Goal: Task Accomplishment & Management: Manage account settings

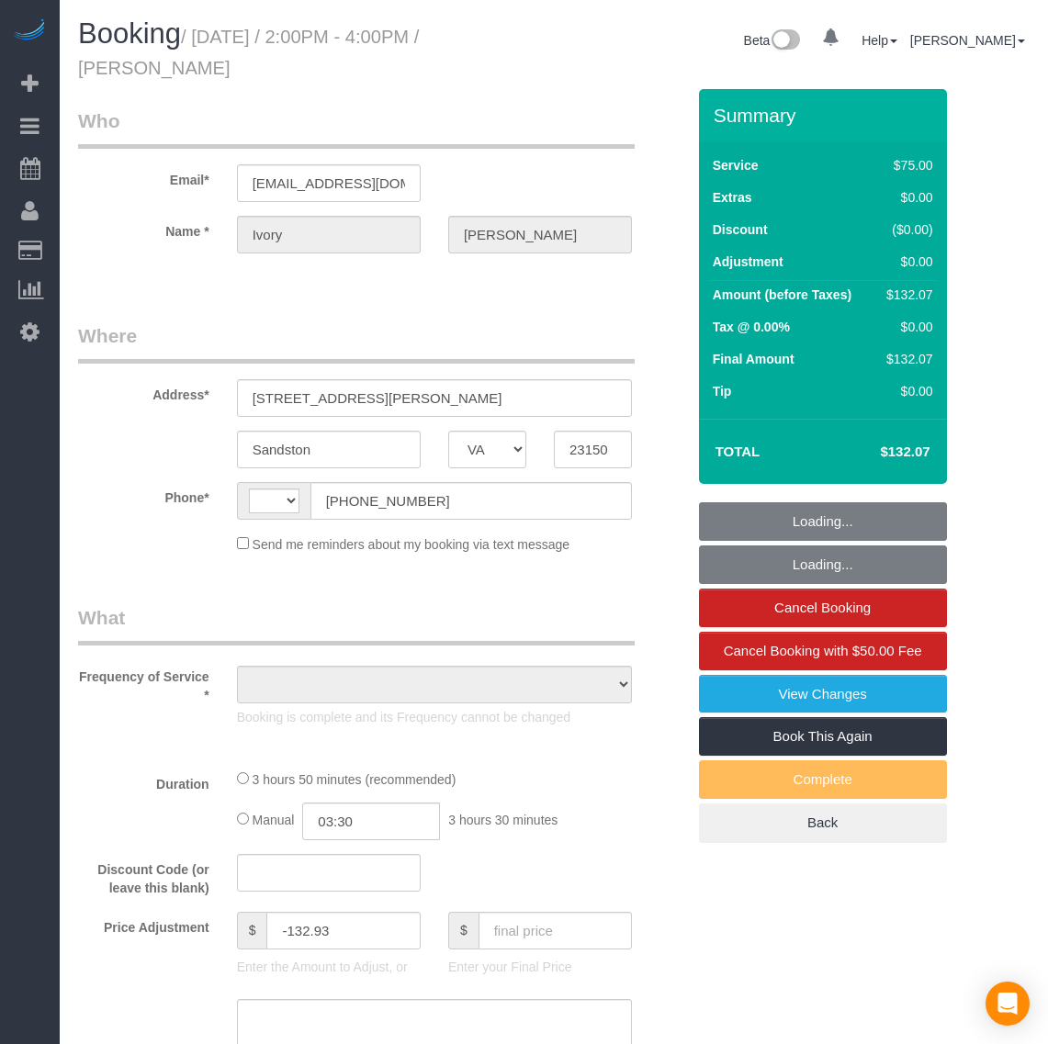
select select "VA"
select select "string:[GEOGRAPHIC_DATA]"
select select "object:781"
select select "number:3"
select select "number:42"
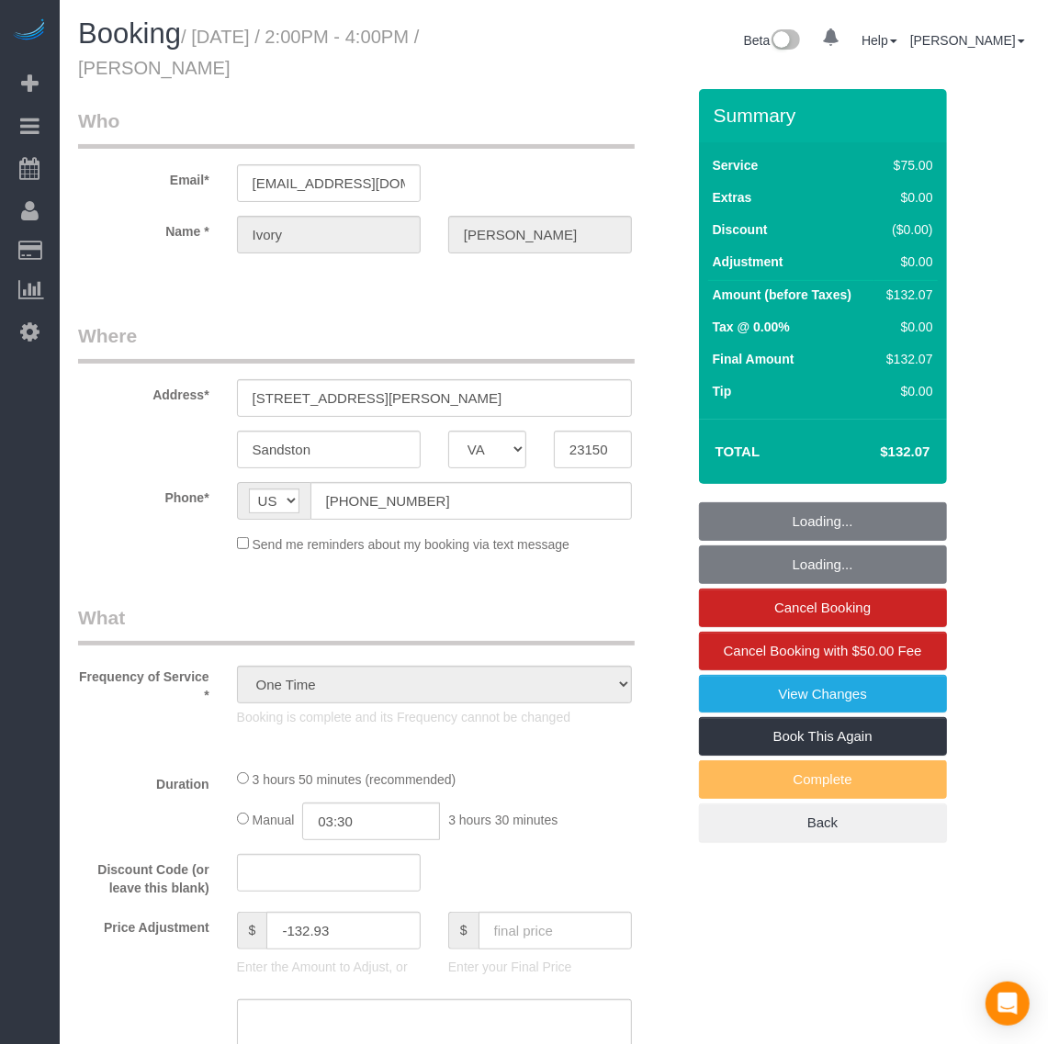
select select "1501"
select select "2"
select select "1"
select select "spot1"
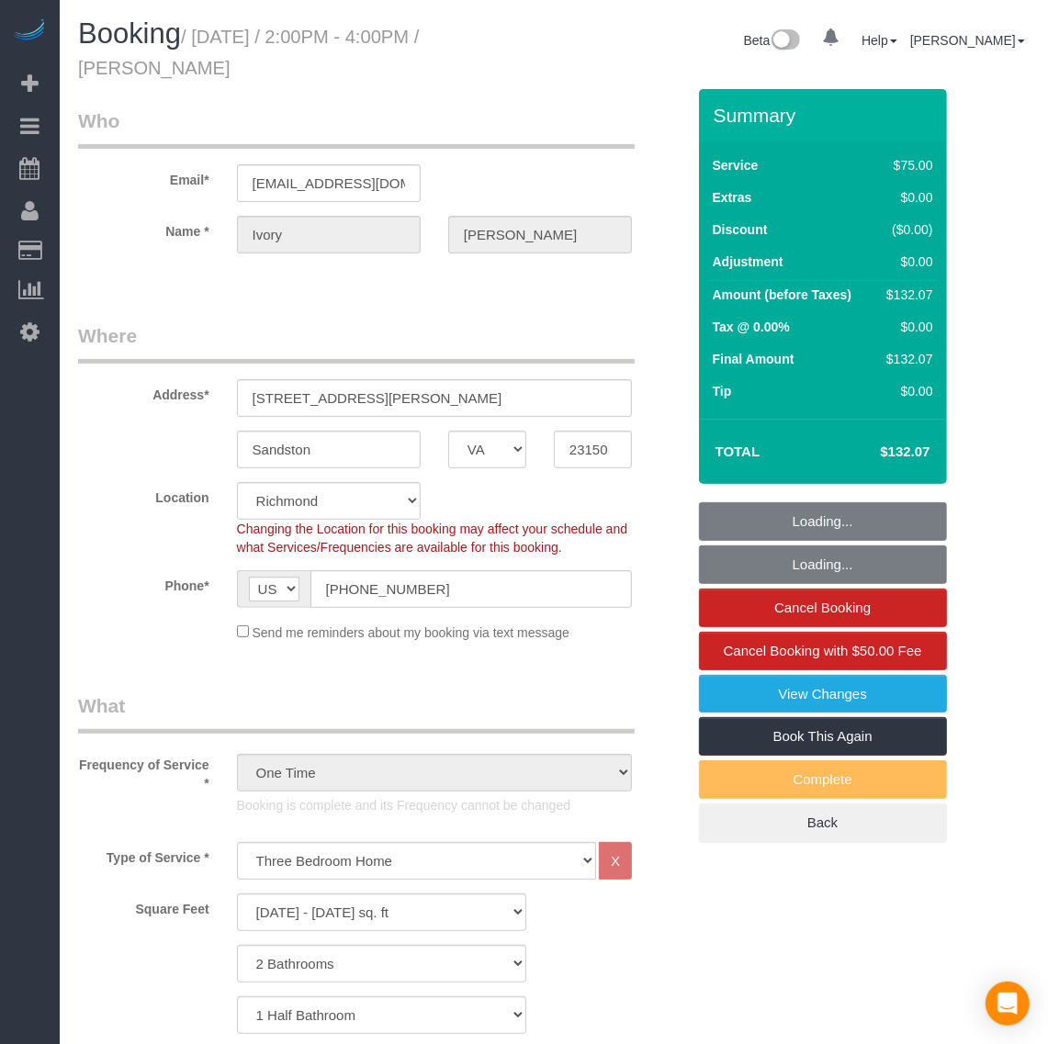
select select "object:990"
select select "1501"
select select "2"
select select "1"
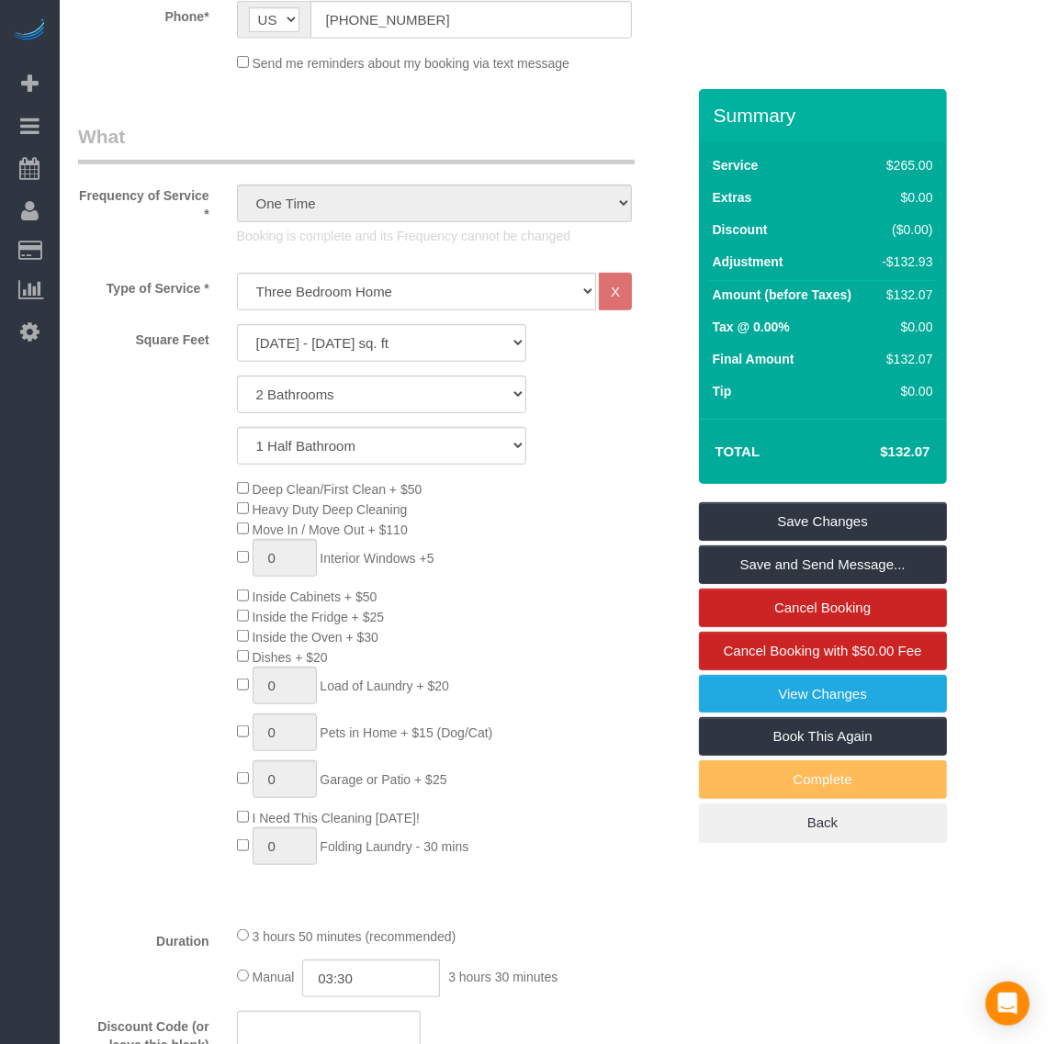
scroll to position [918, 0]
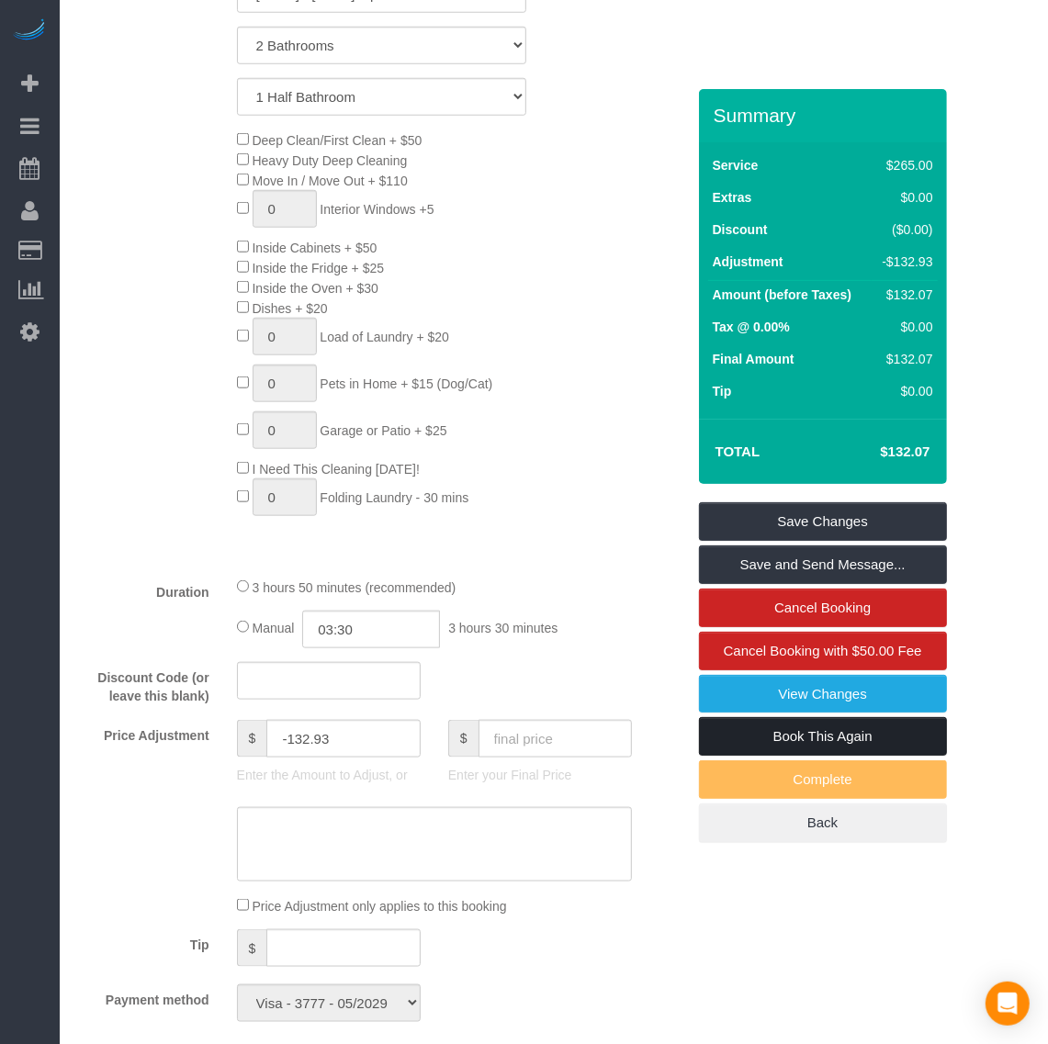
drag, startPoint x: 758, startPoint y: 744, endPoint x: 680, endPoint y: 722, distance: 81.1
click at [758, 744] on link "Book This Again" at bounding box center [823, 736] width 248 height 39
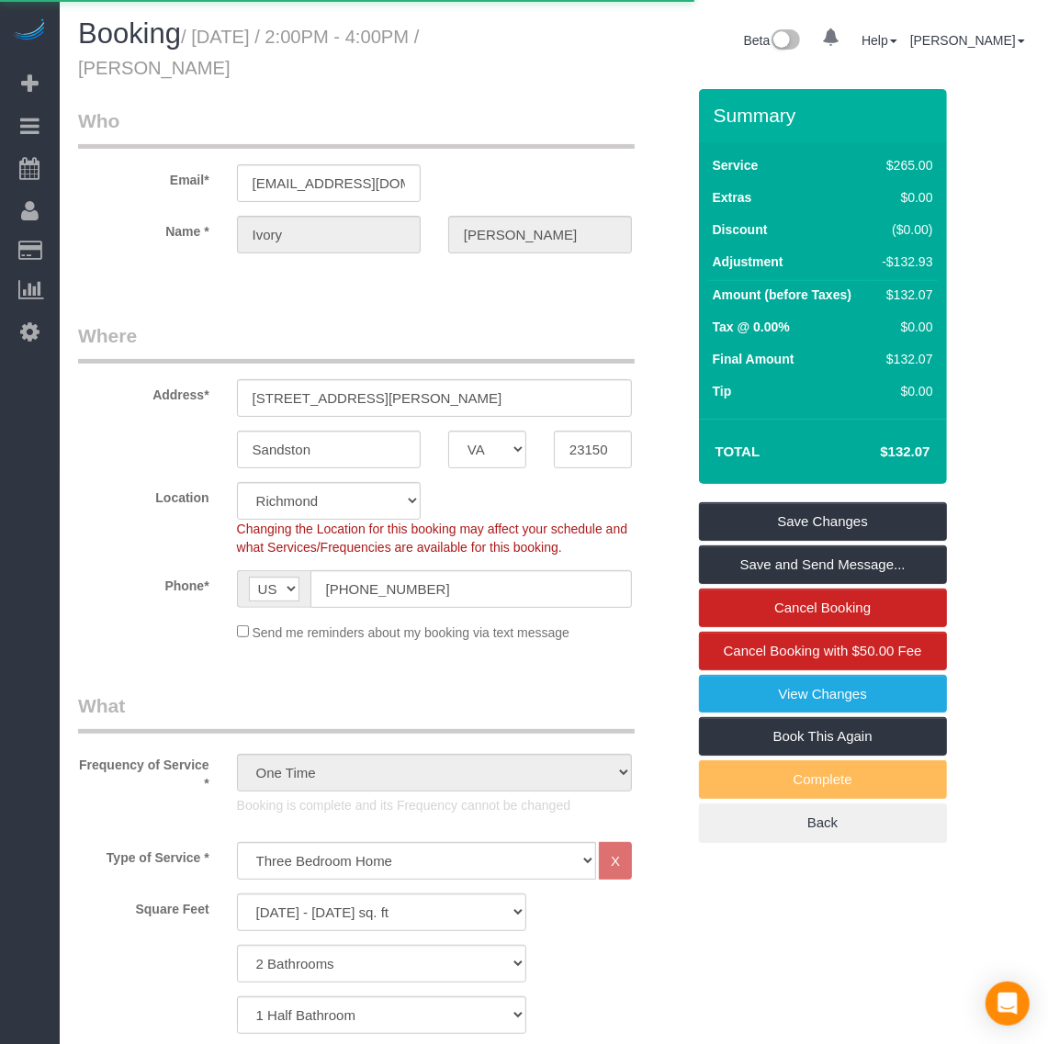
select select "VA"
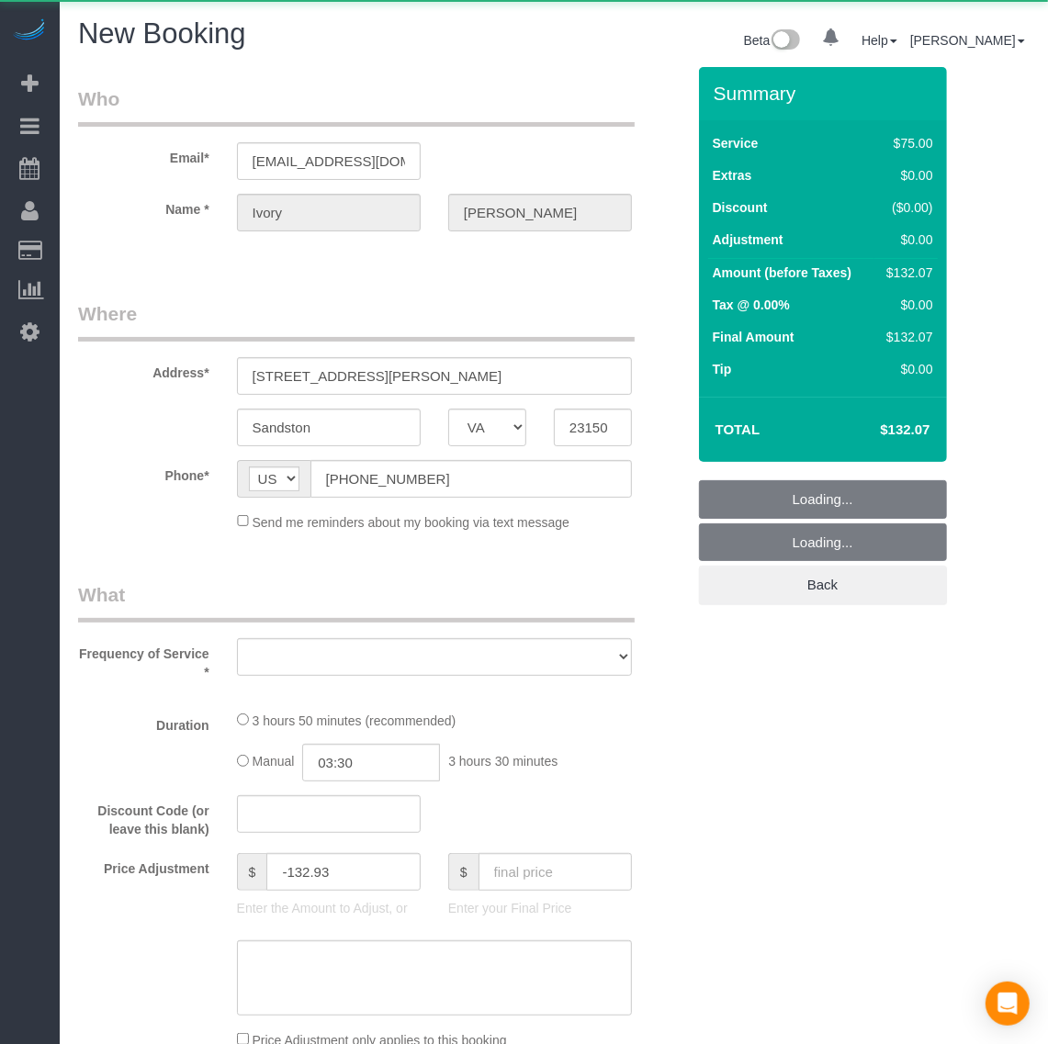
select select "string:fspay-c6841f6a-b240-494b-83ac-45bcd12af8fd"
select select "1501"
select select "2"
select select "1"
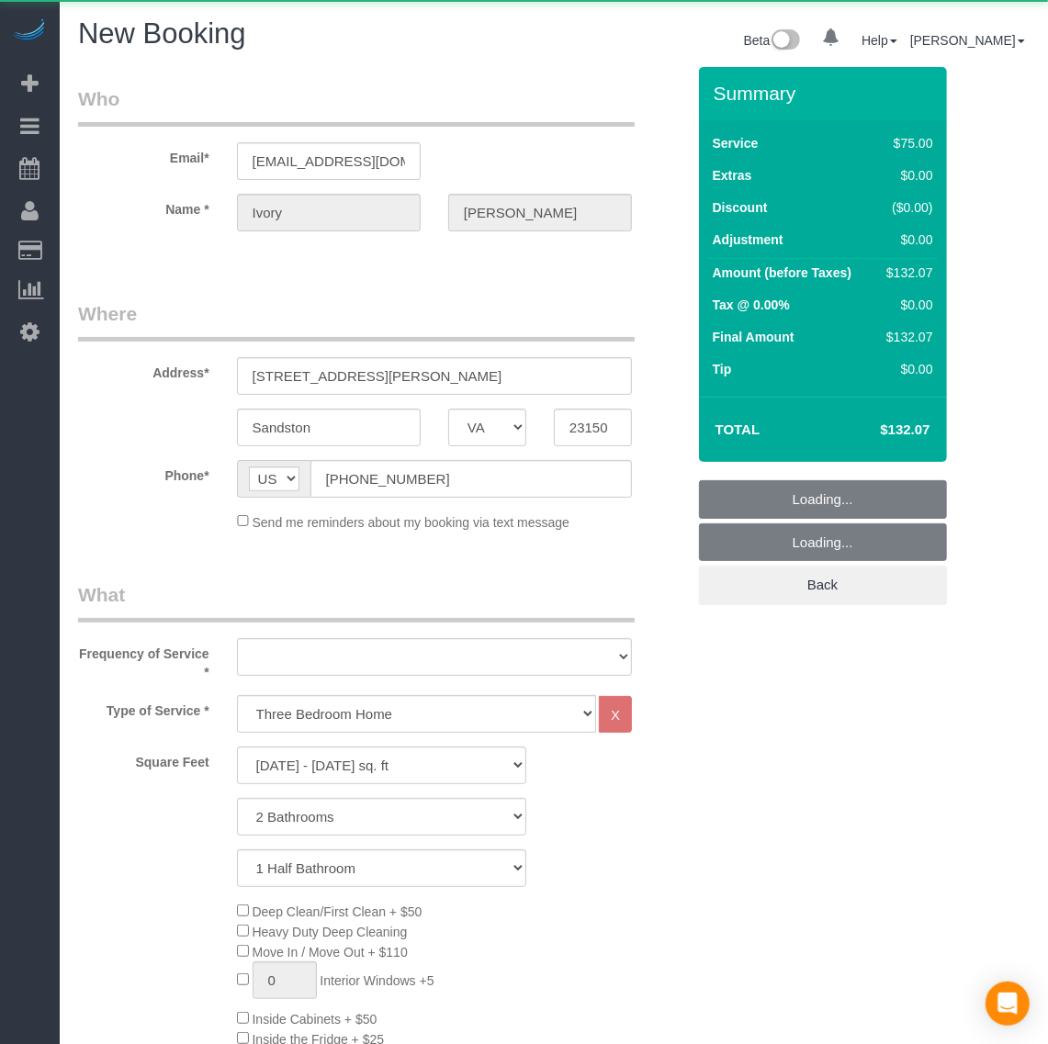
select select "object:1745"
select select "number:3"
select select "number:42"
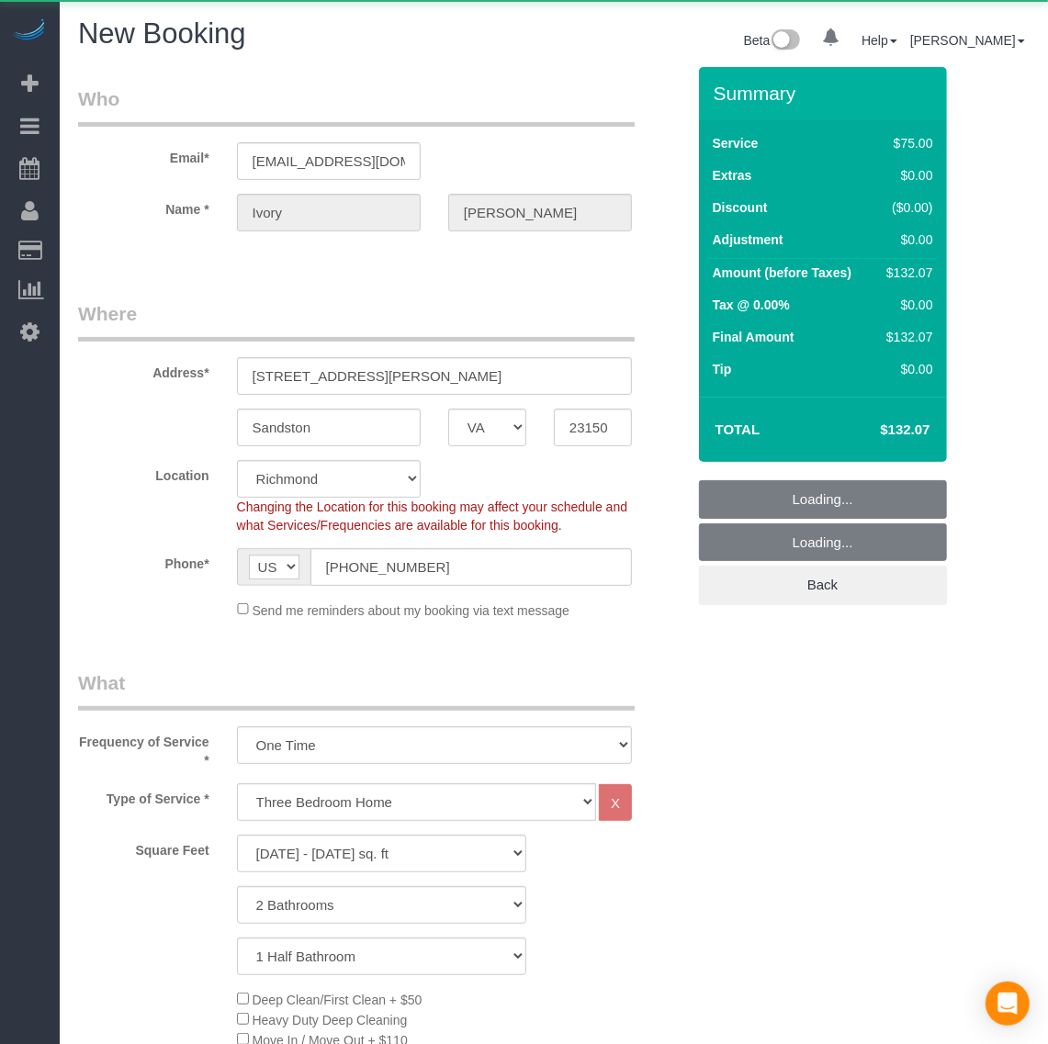
select select "object:1750"
select select "1501"
select select "2"
select select "1"
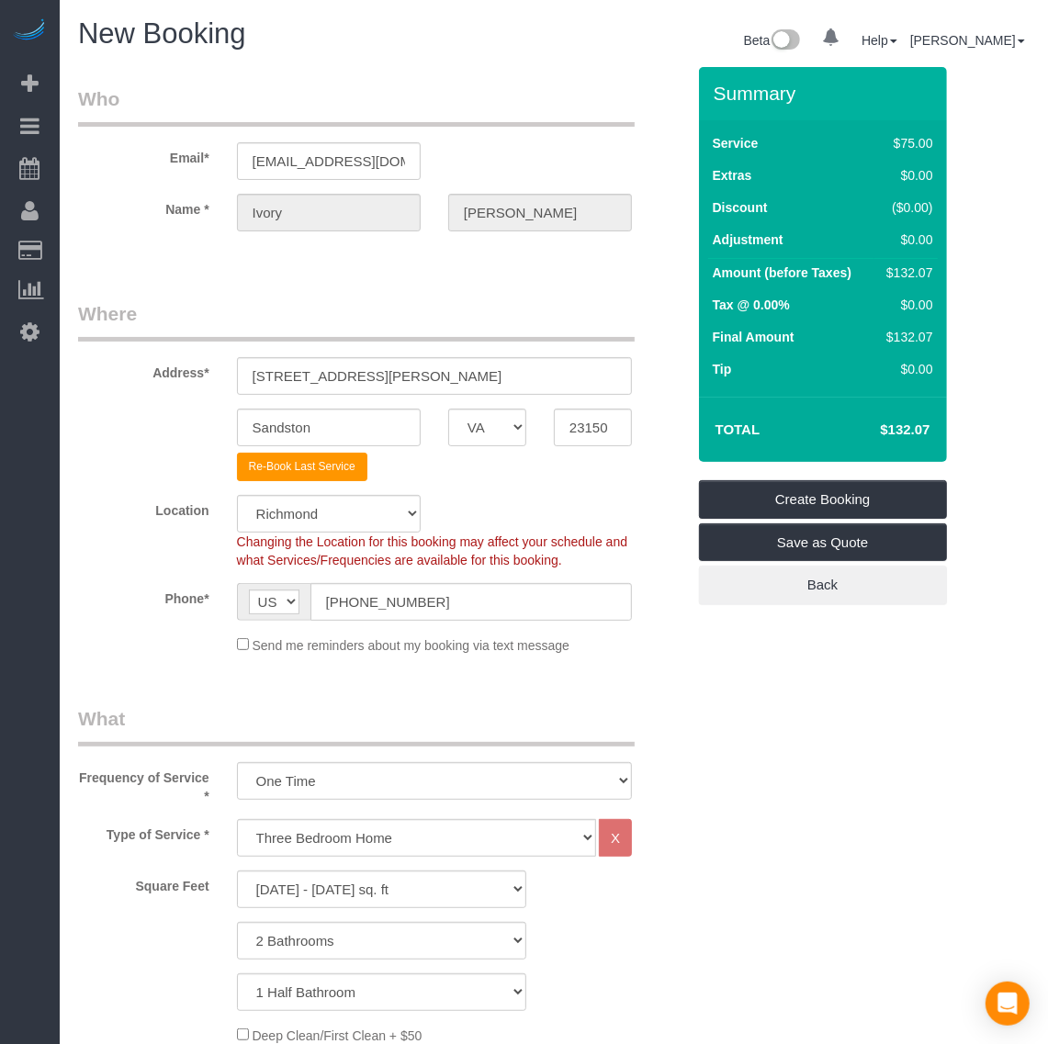
select select "object:1852"
select select "1501"
select select "2"
select select "1"
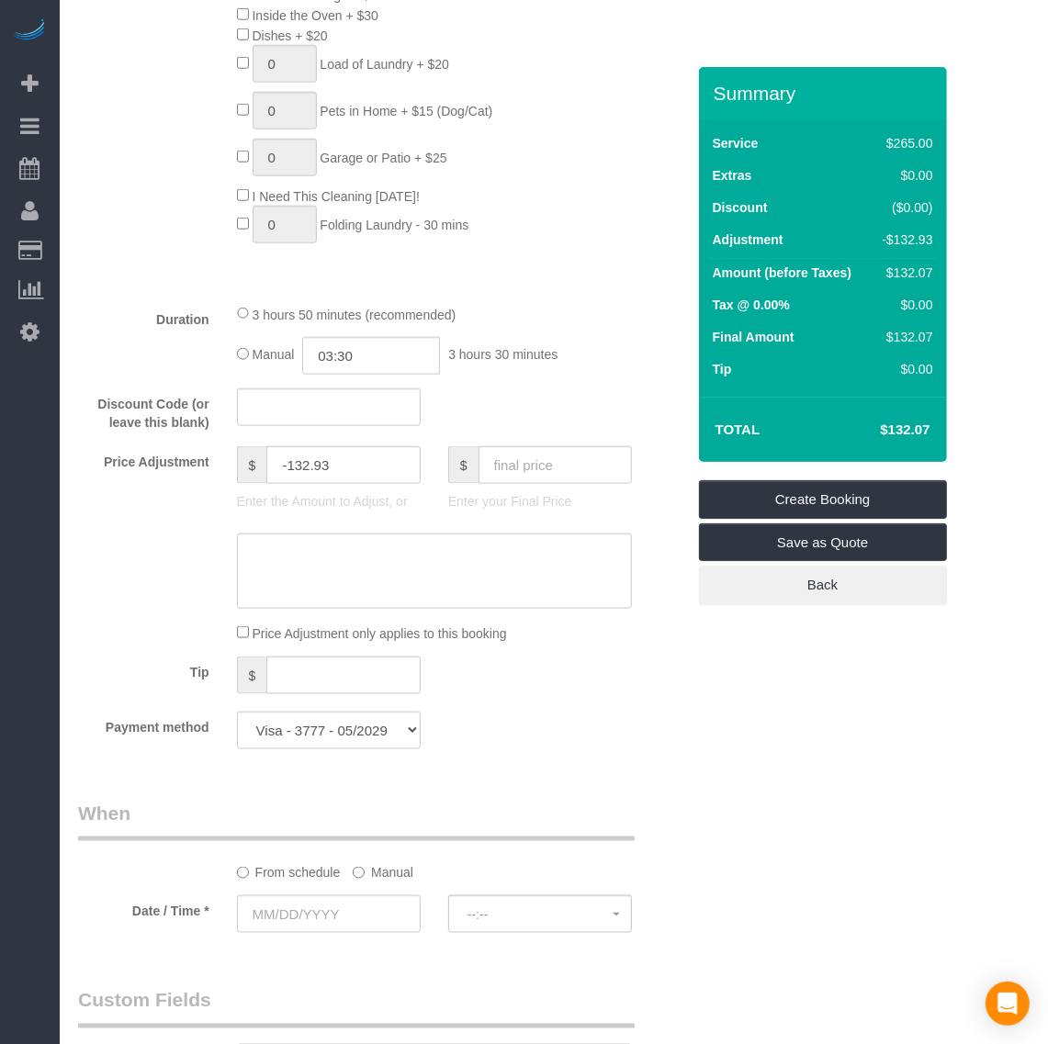
scroll to position [1263, 0]
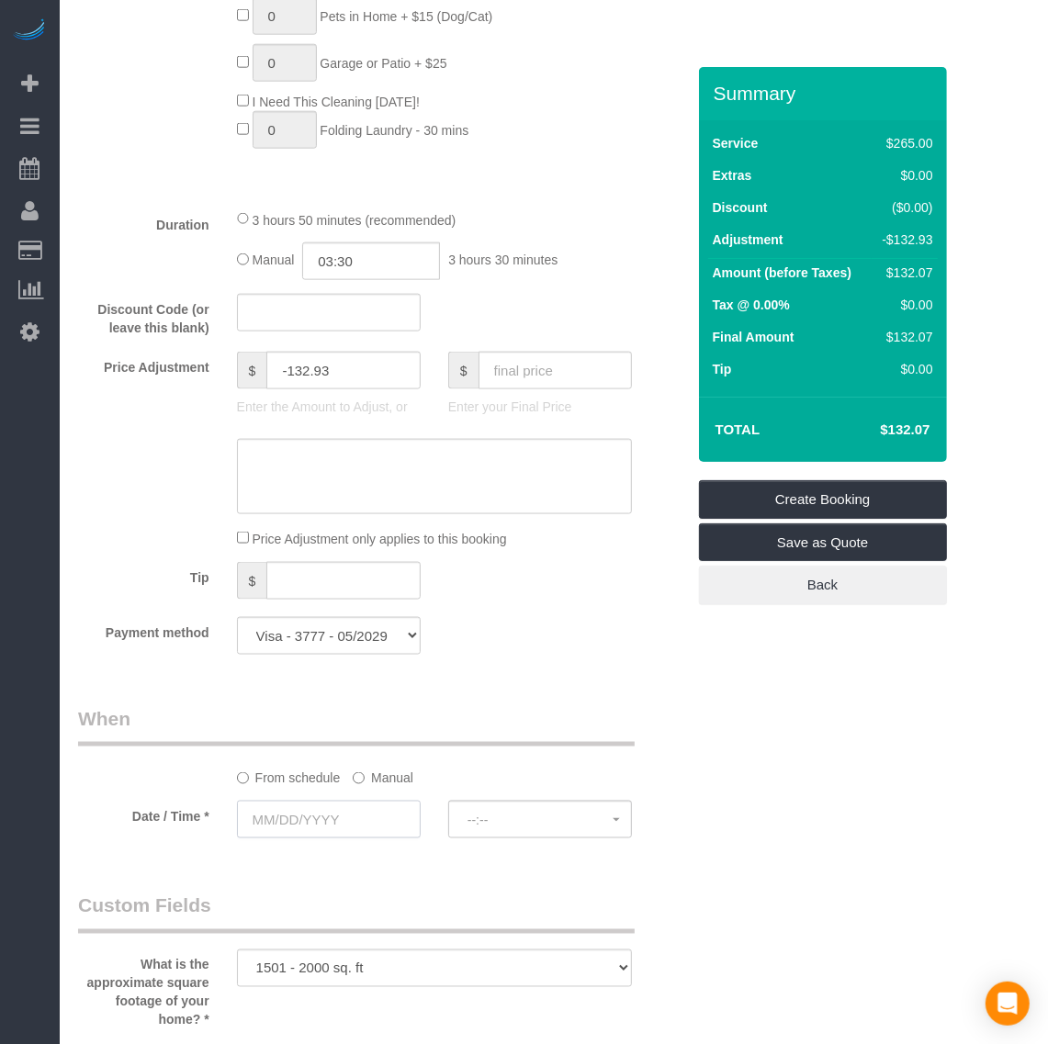
click at [320, 819] on input "text" at bounding box center [329, 820] width 184 height 38
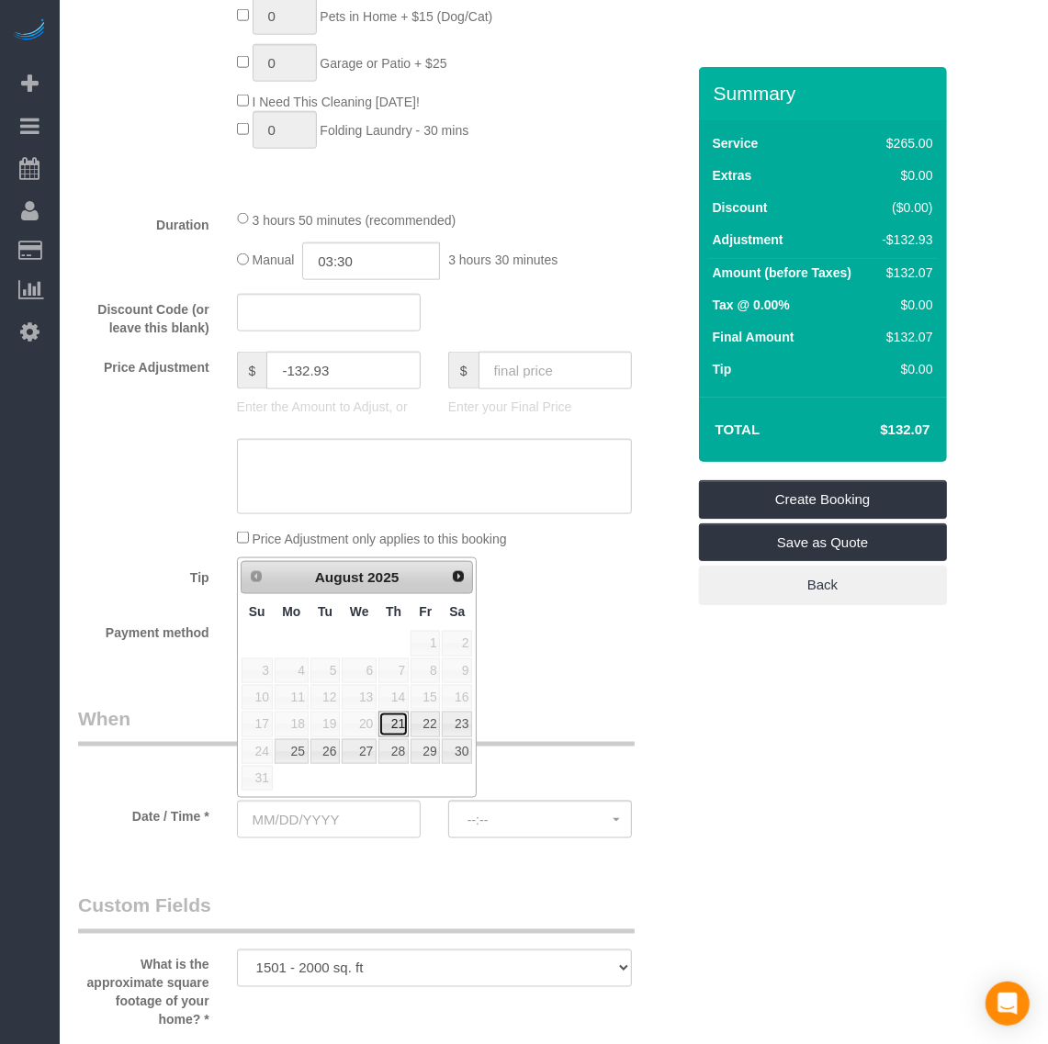
click at [396, 721] on link "21" at bounding box center [393, 724] width 30 height 25
type input "[DATE]"
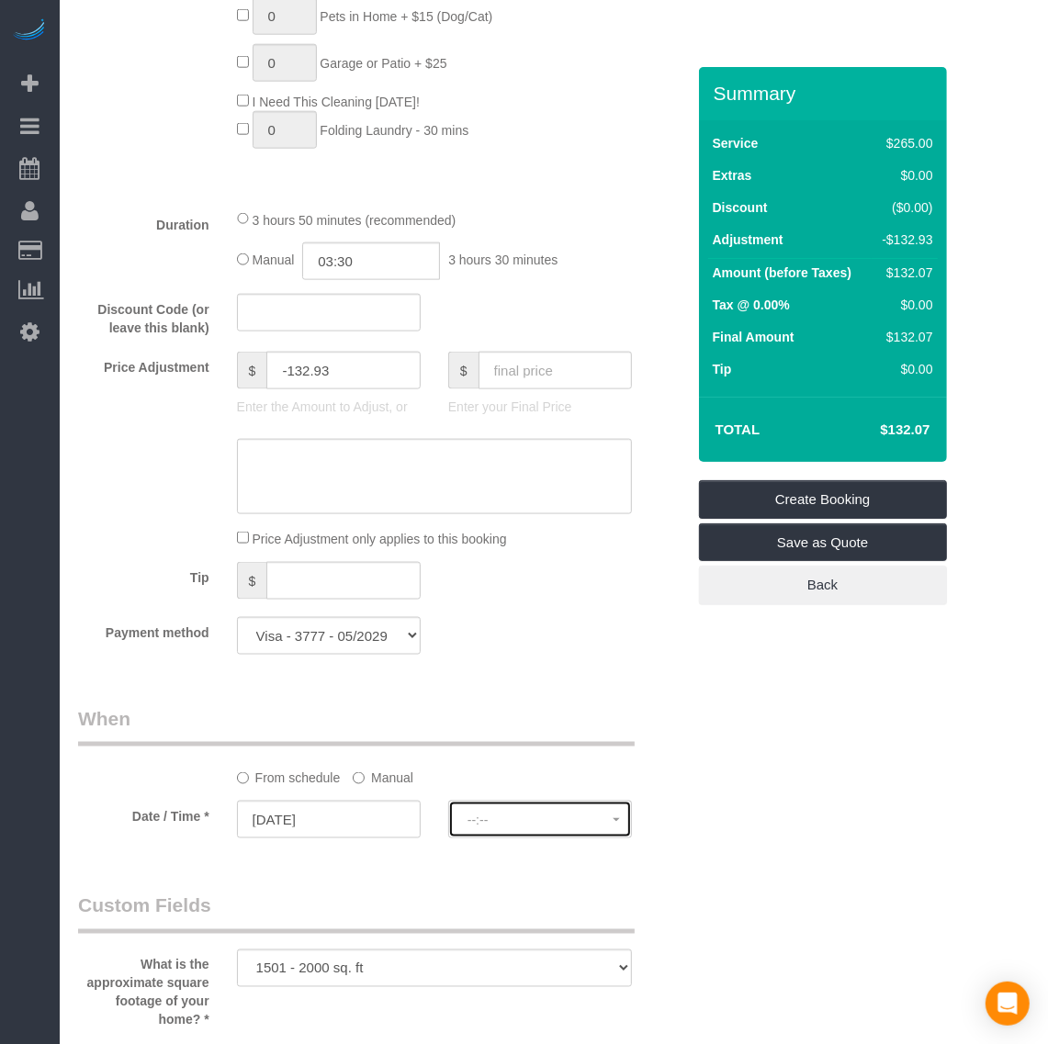
click at [547, 814] on span "--:--" at bounding box center [540, 820] width 145 height 15
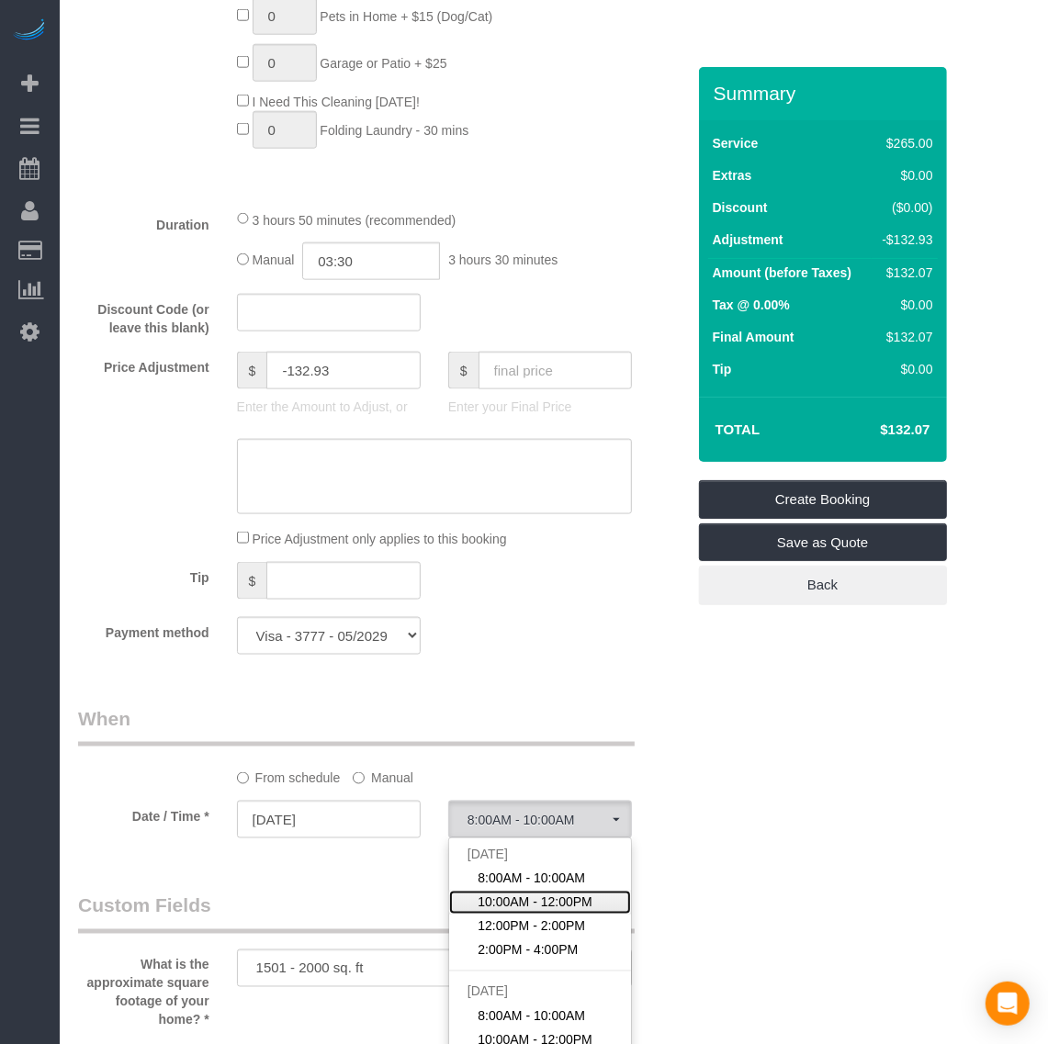
click at [552, 900] on span "10:00AM - 12:00PM" at bounding box center [535, 903] width 115 height 18
select select "spot12"
click at [552, 900] on legend "Custom Fields" at bounding box center [356, 913] width 557 height 41
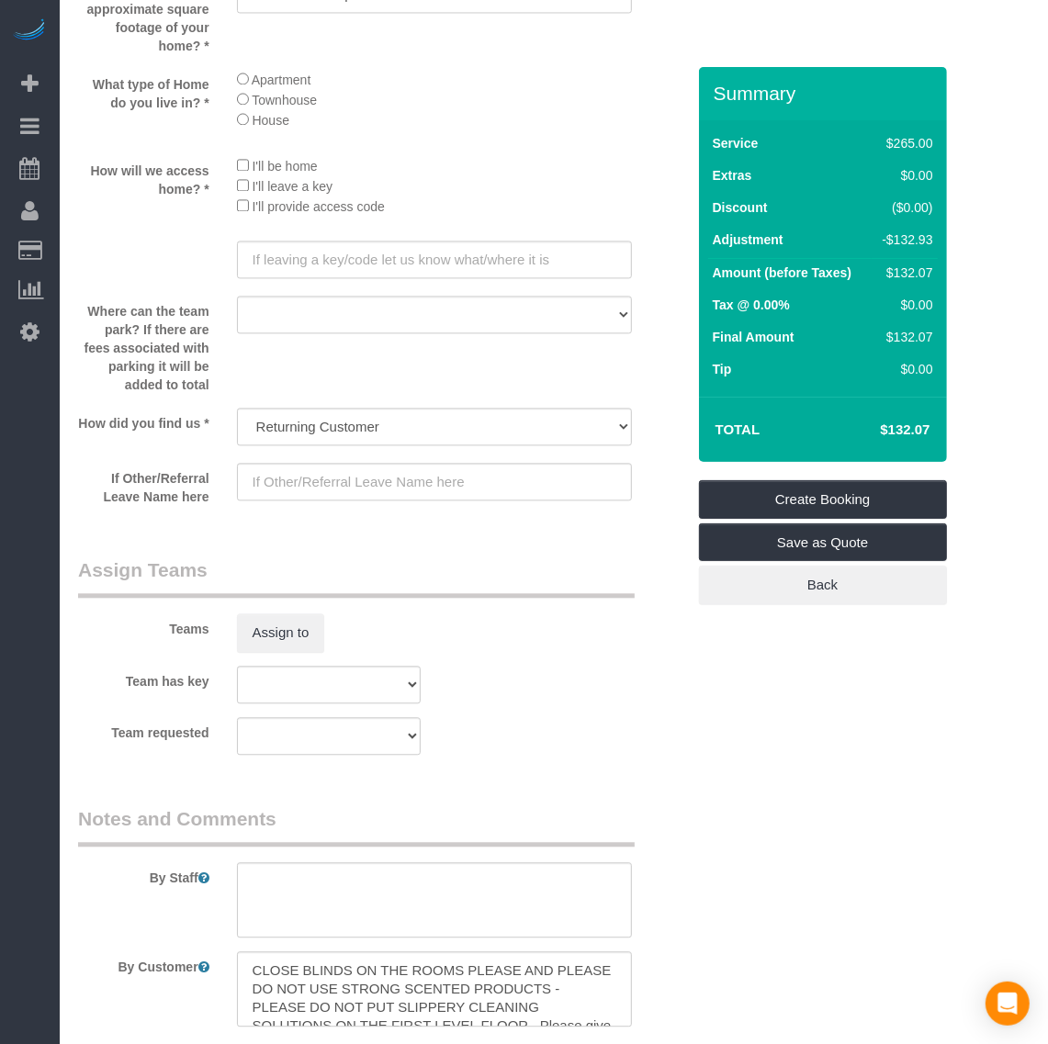
scroll to position [2393, 0]
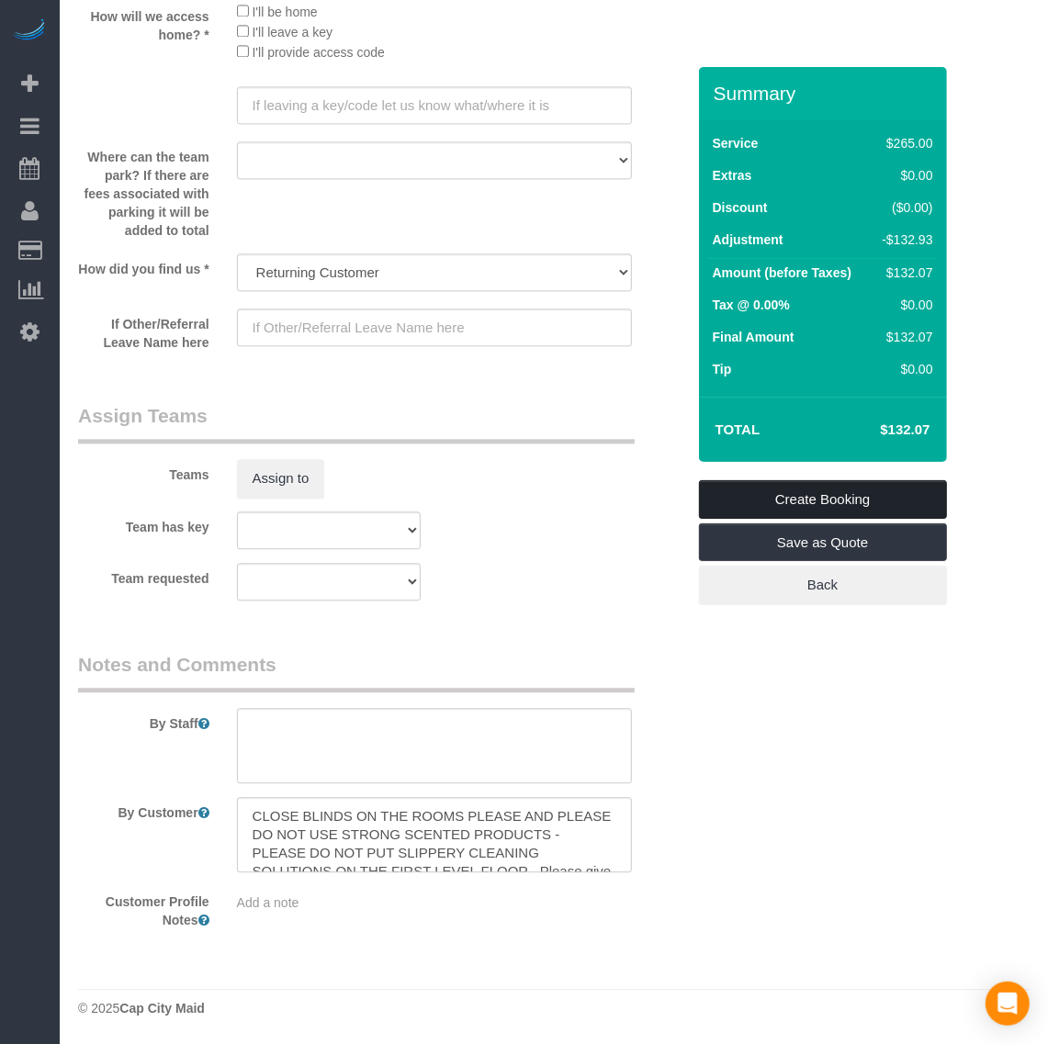
click at [801, 497] on link "Create Booking" at bounding box center [823, 499] width 248 height 39
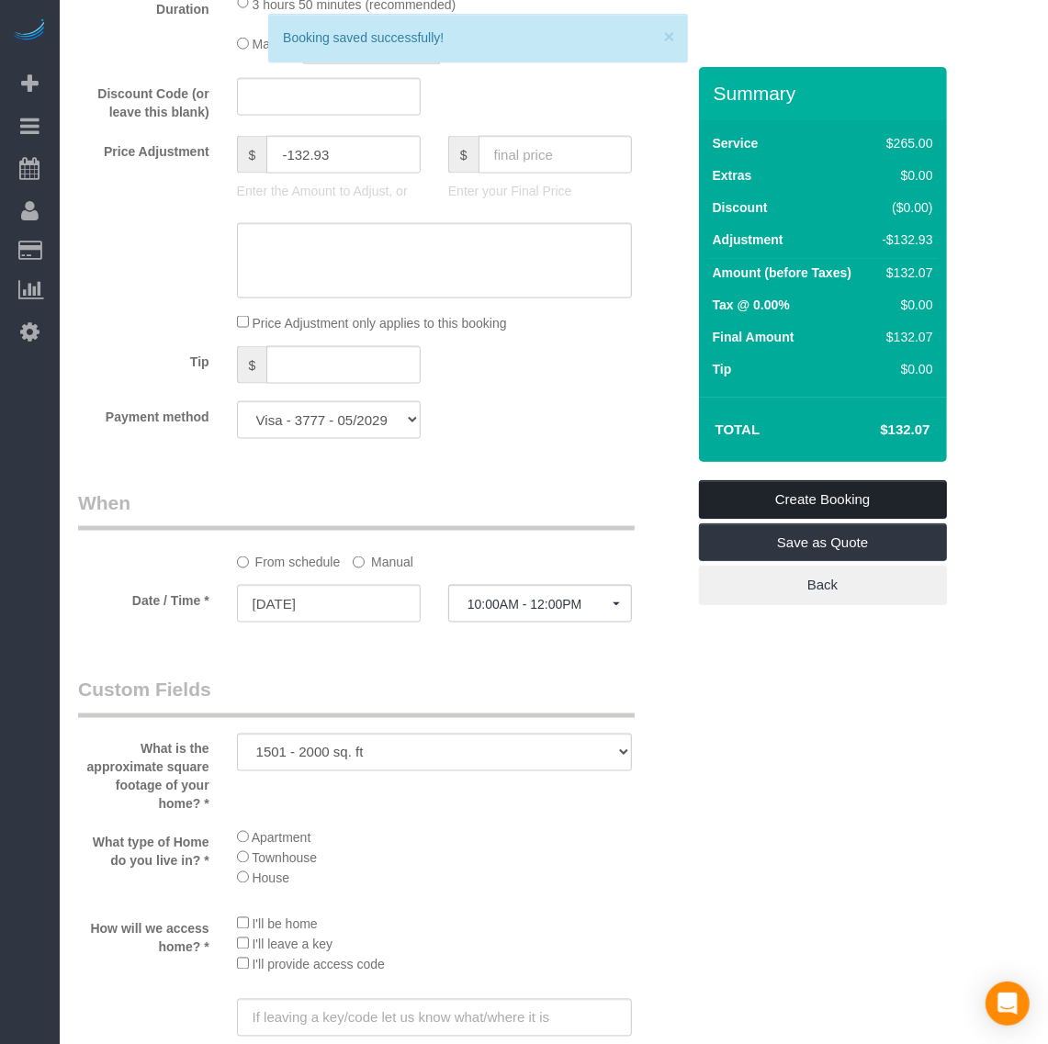
scroll to position [1474, 0]
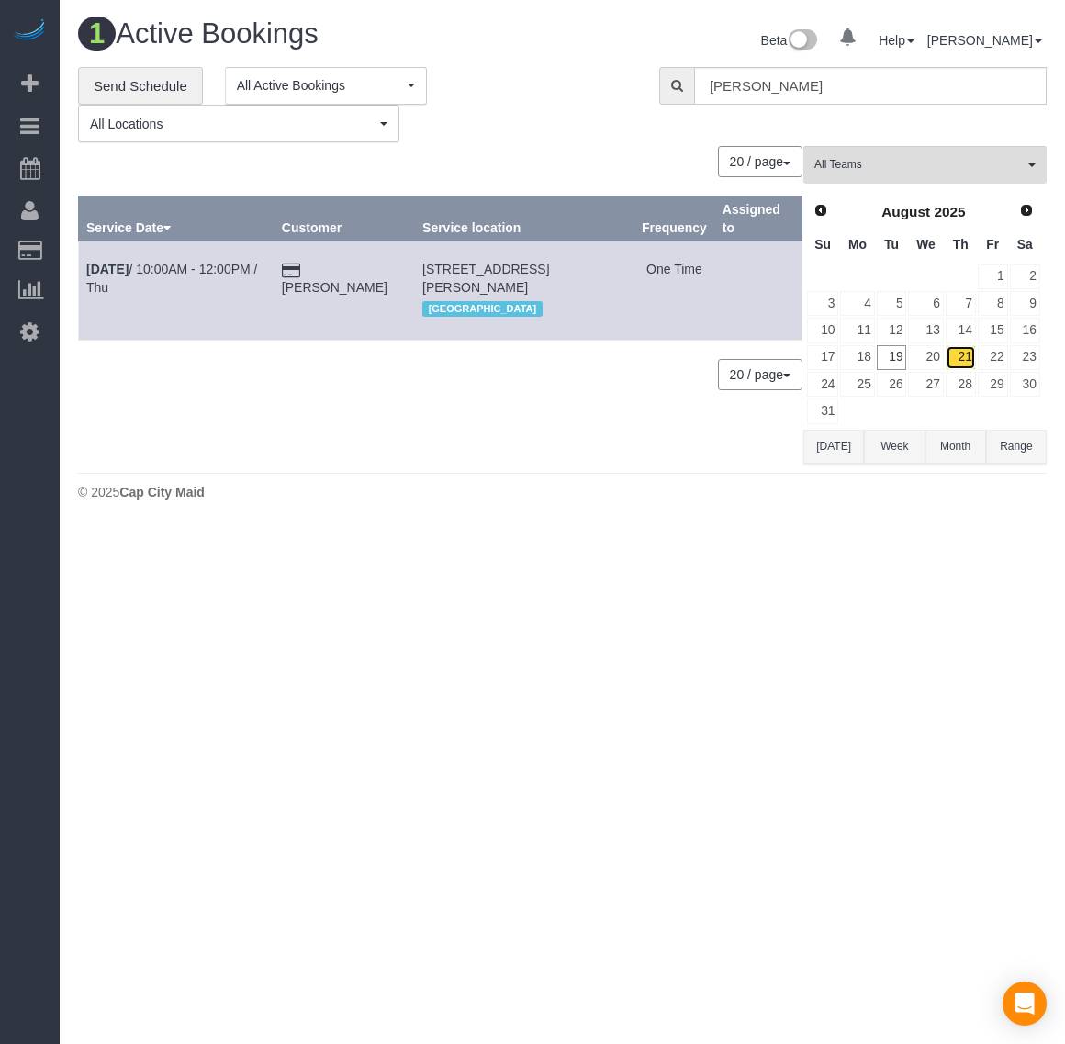
click at [964, 363] on link "21" at bounding box center [961, 357] width 30 height 25
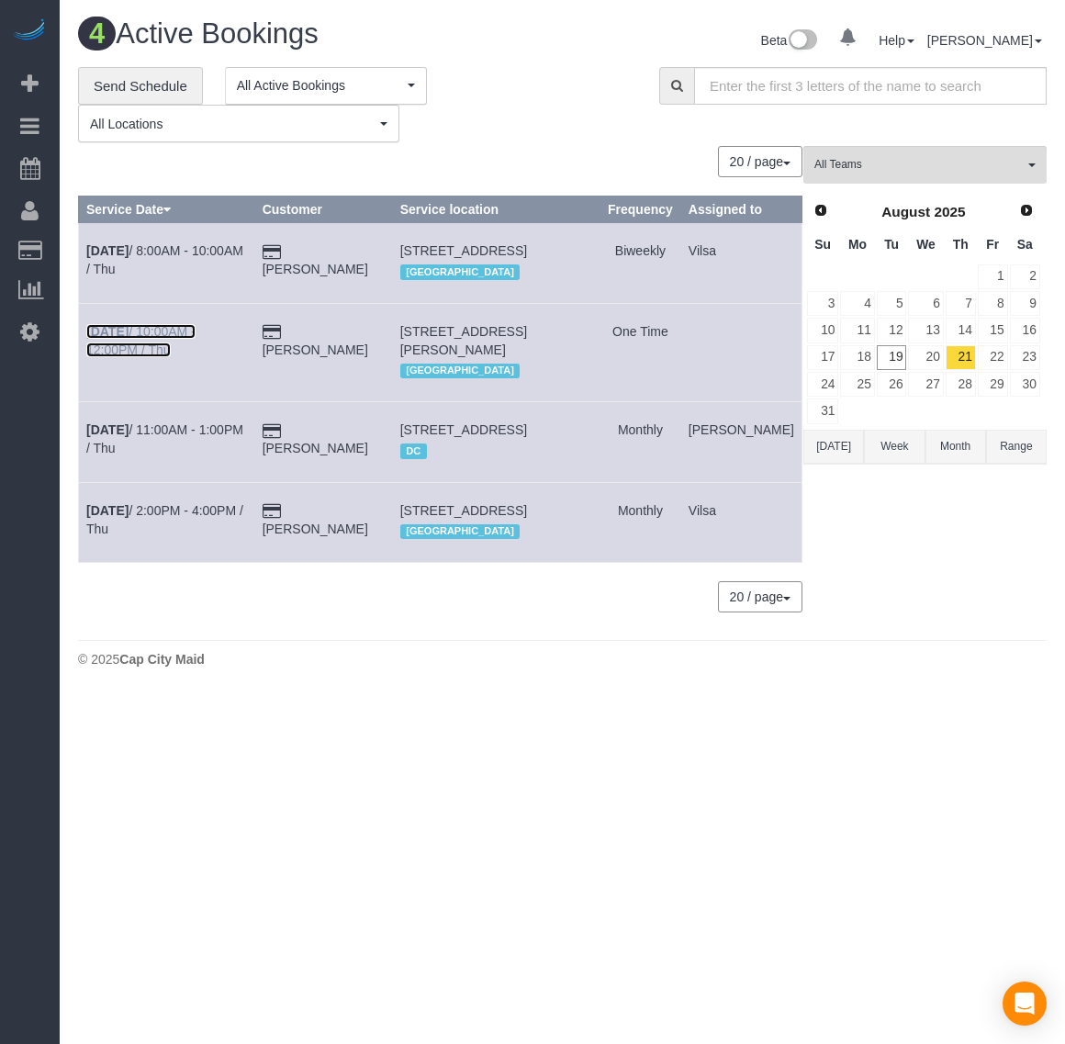
click at [99, 339] on b "[DATE]" at bounding box center [107, 331] width 42 height 15
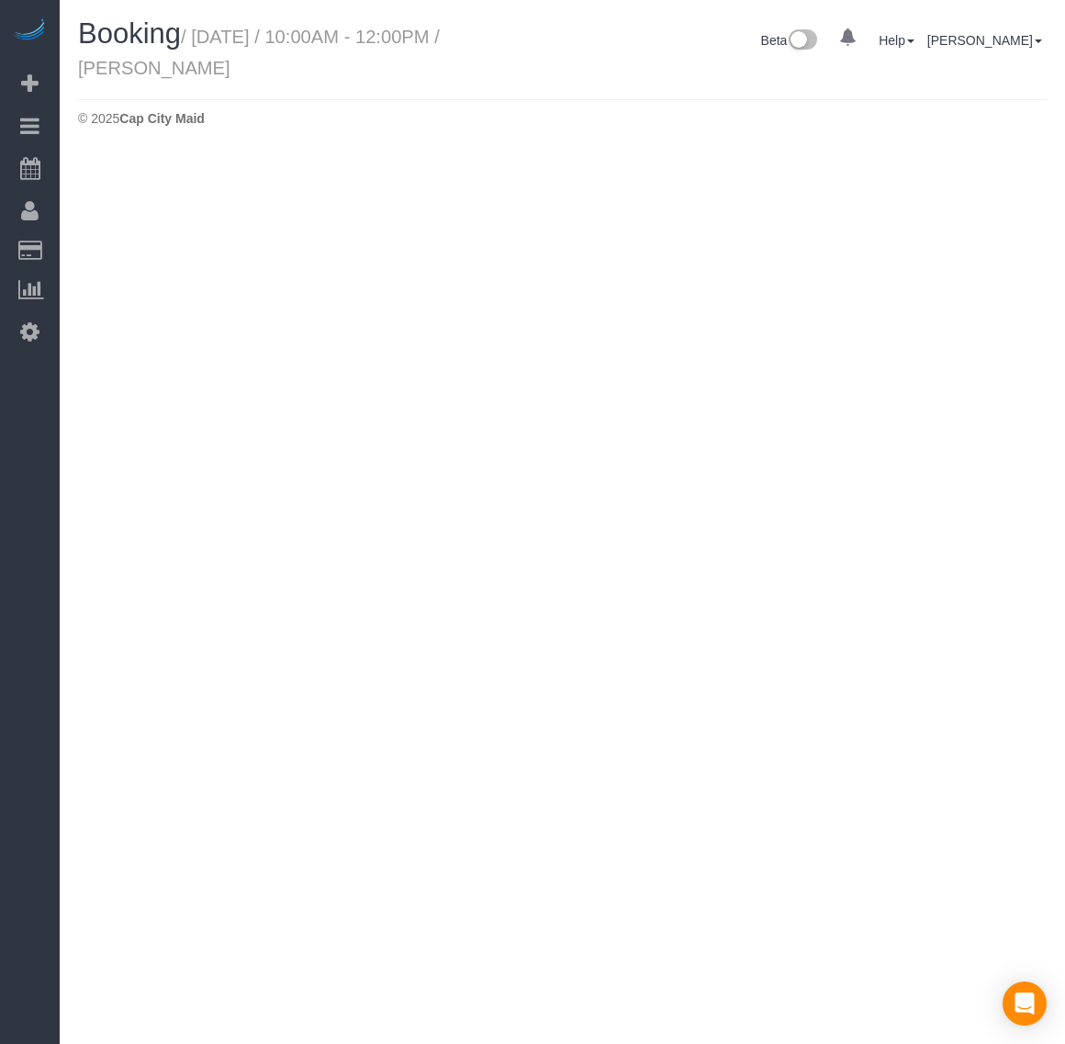
select select "VA"
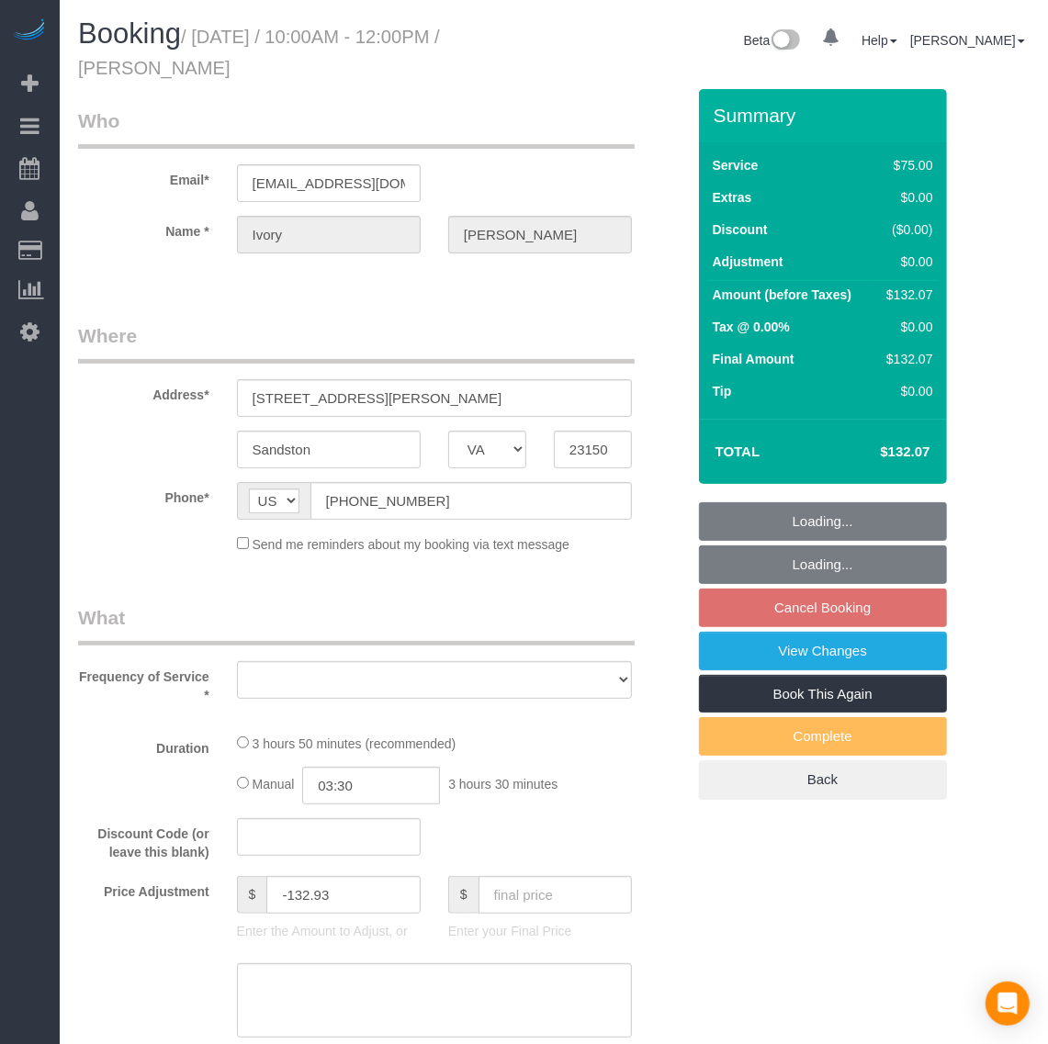
select select "number:3"
select select "number:42"
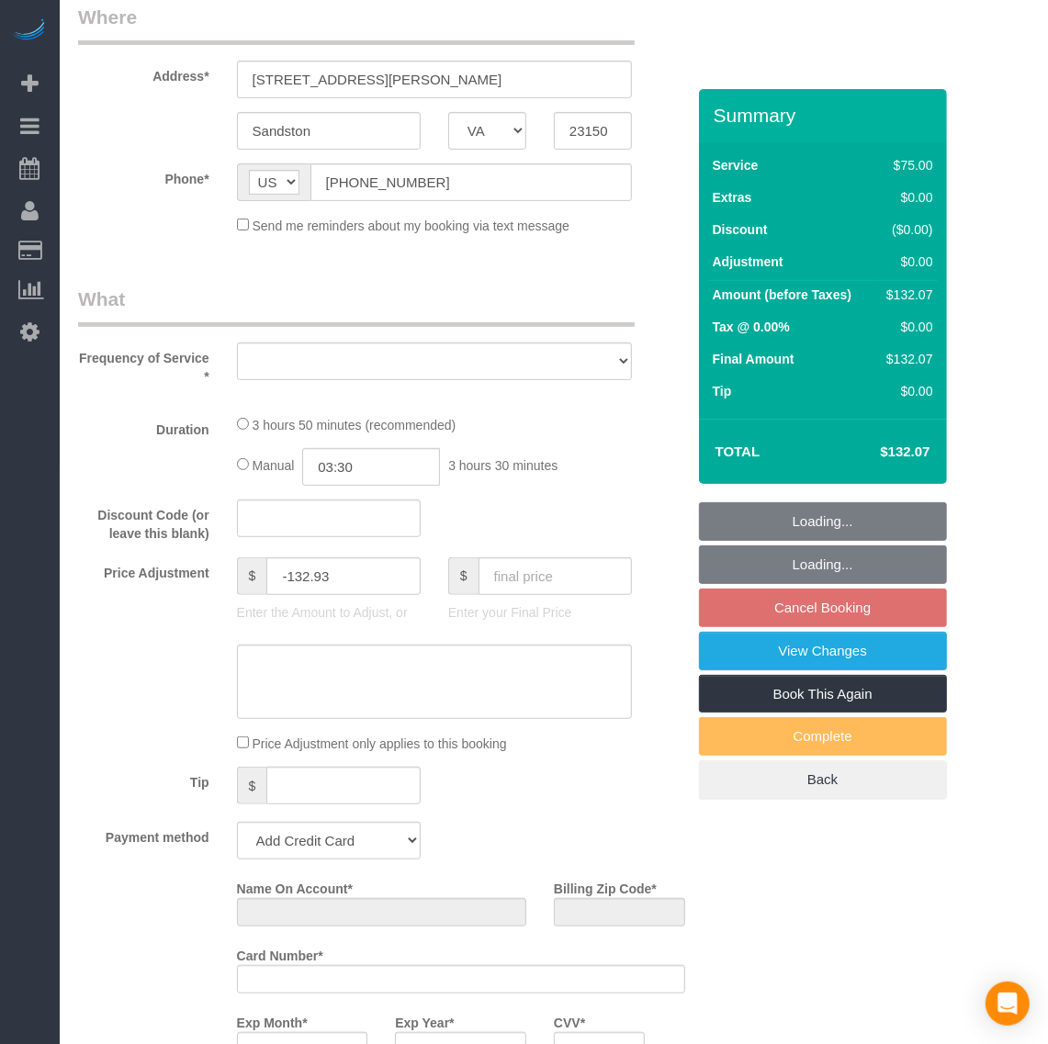
select select "object:2628"
select select "string:fspay-c6841f6a-b240-494b-83ac-45bcd12af8fd"
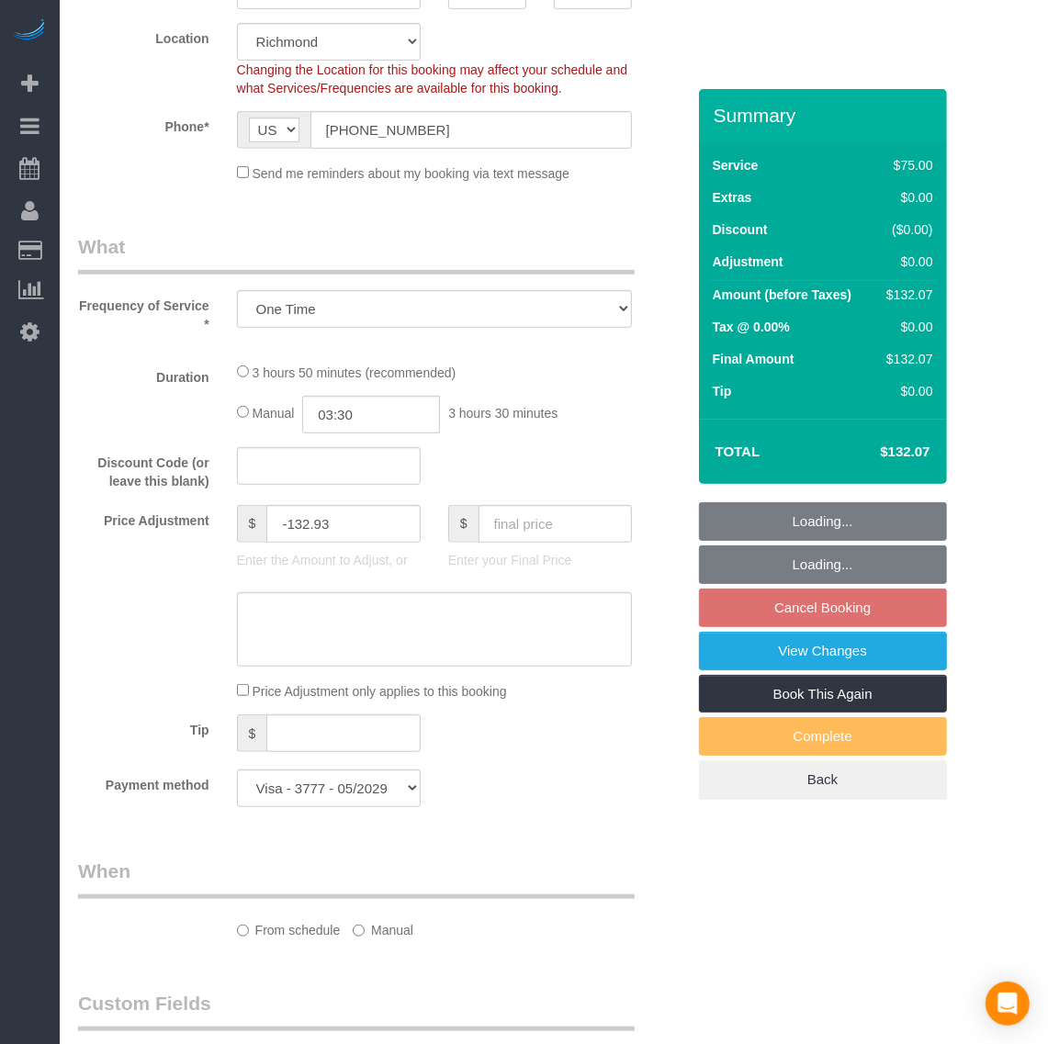
select select "spot29"
select select "object:2674"
select select "1501"
select select "2"
select select "1"
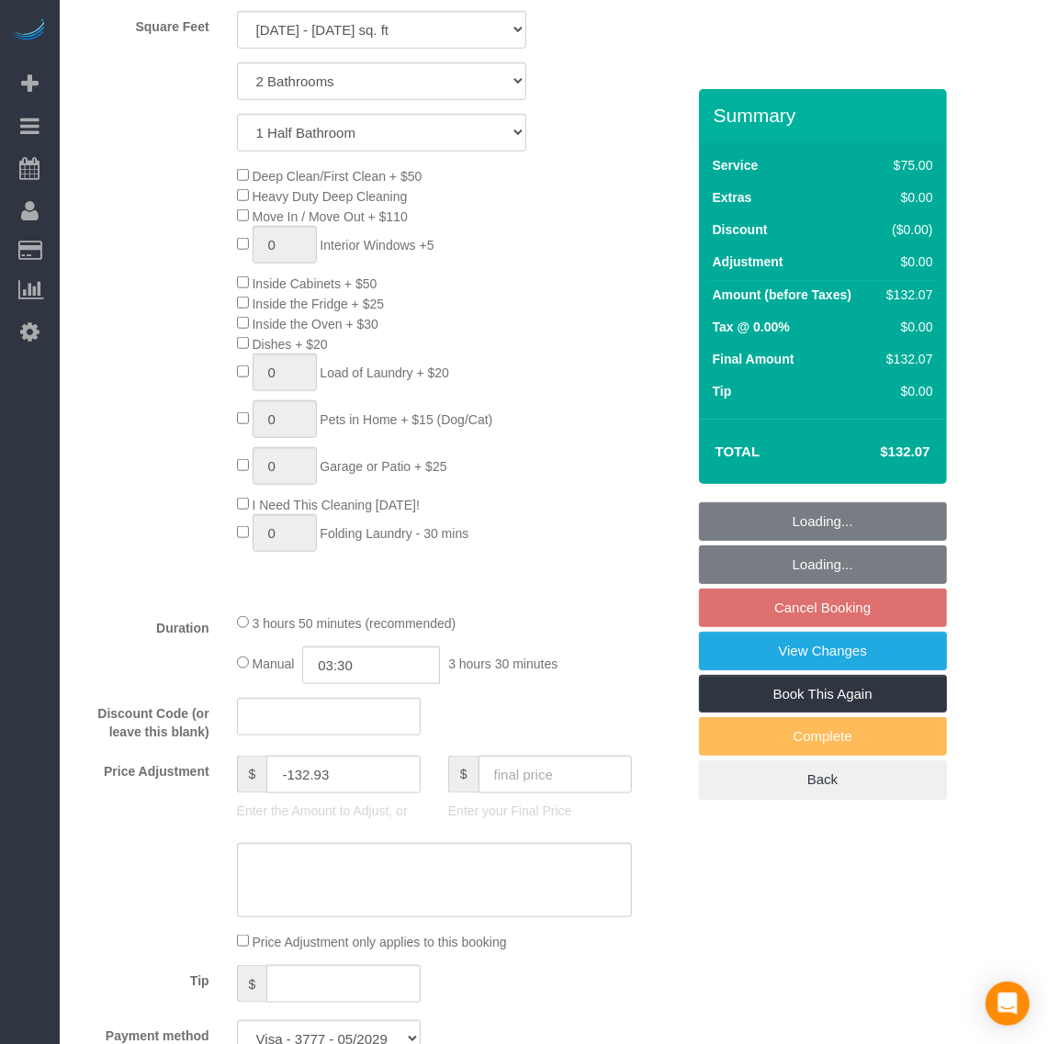
select select "1501"
select select "2"
select select "1"
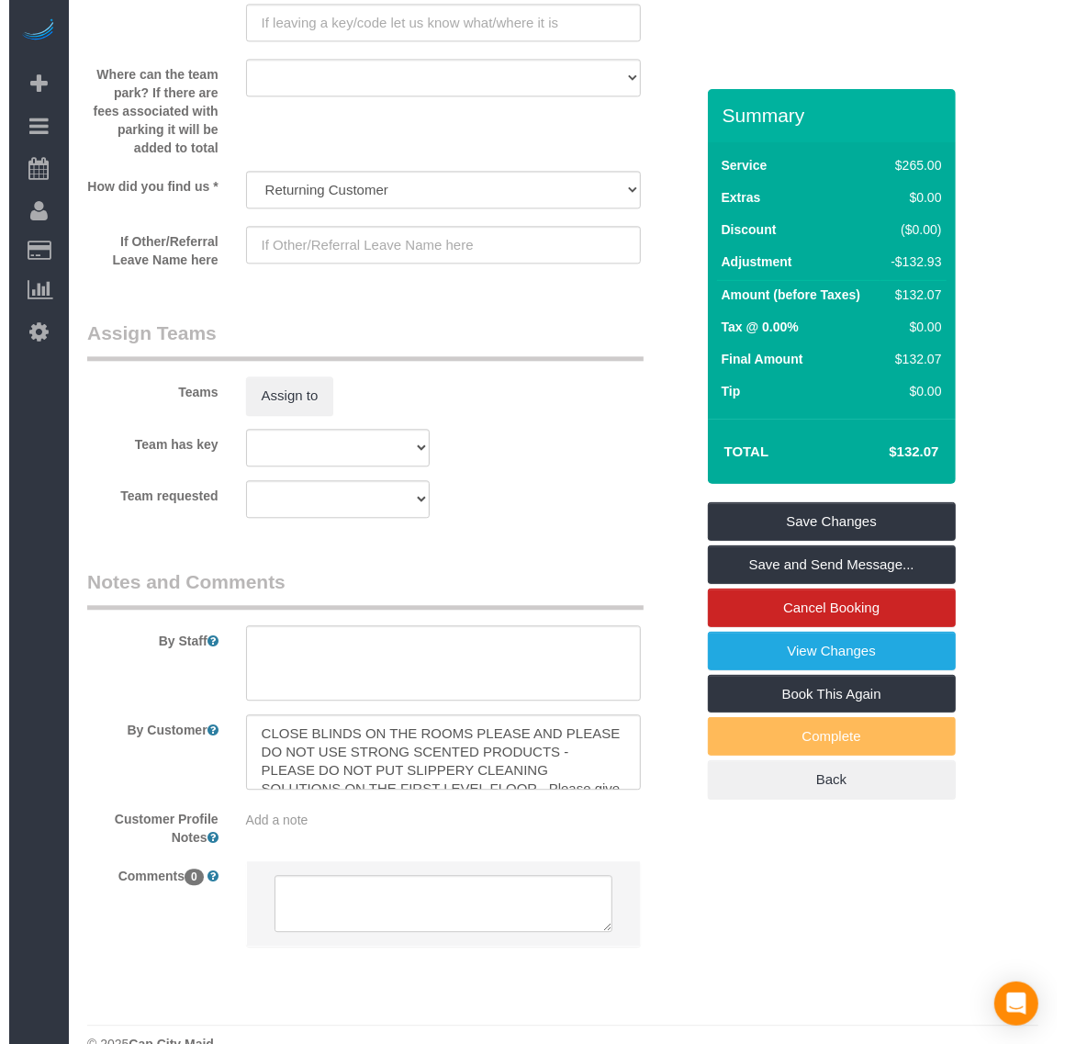
scroll to position [2499, 0]
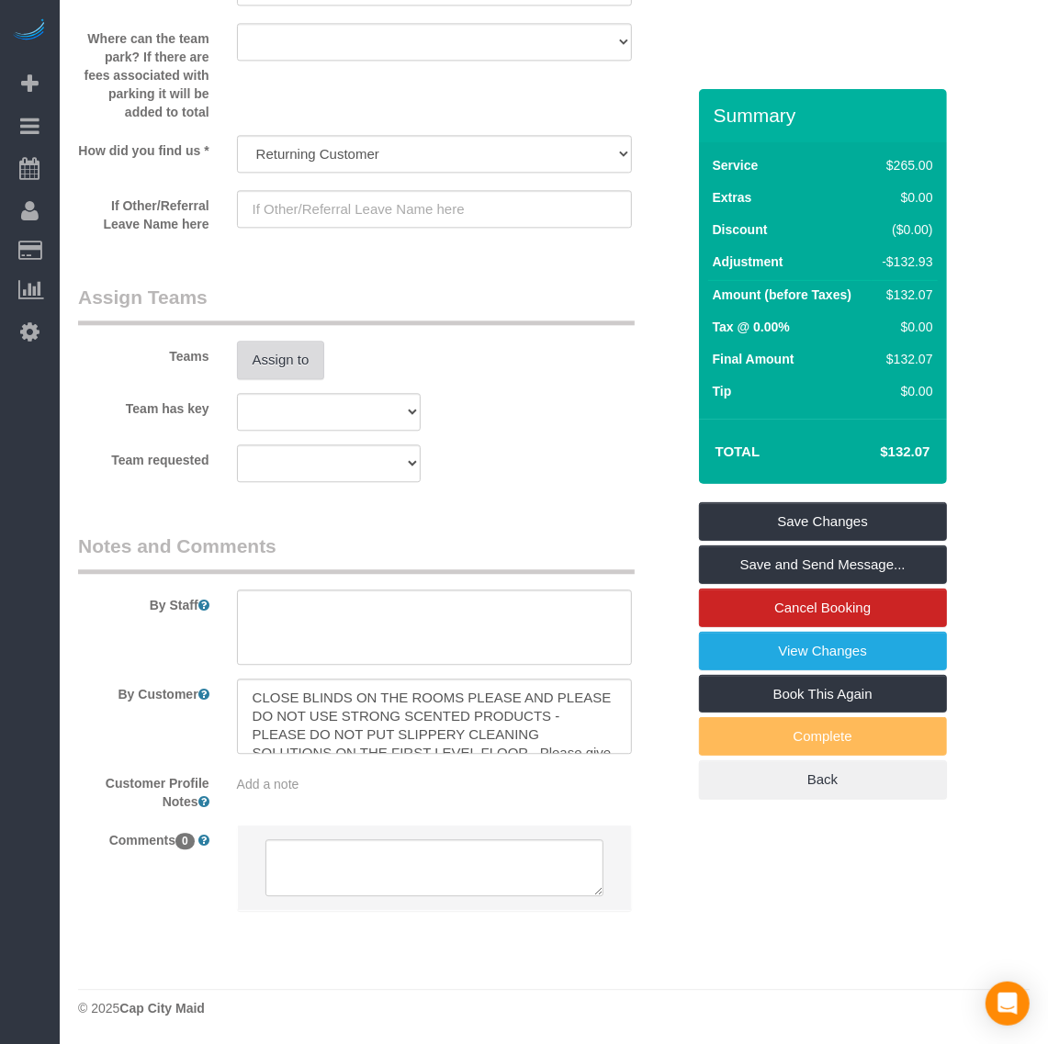
click at [281, 369] on button "Assign to" at bounding box center [281, 360] width 88 height 39
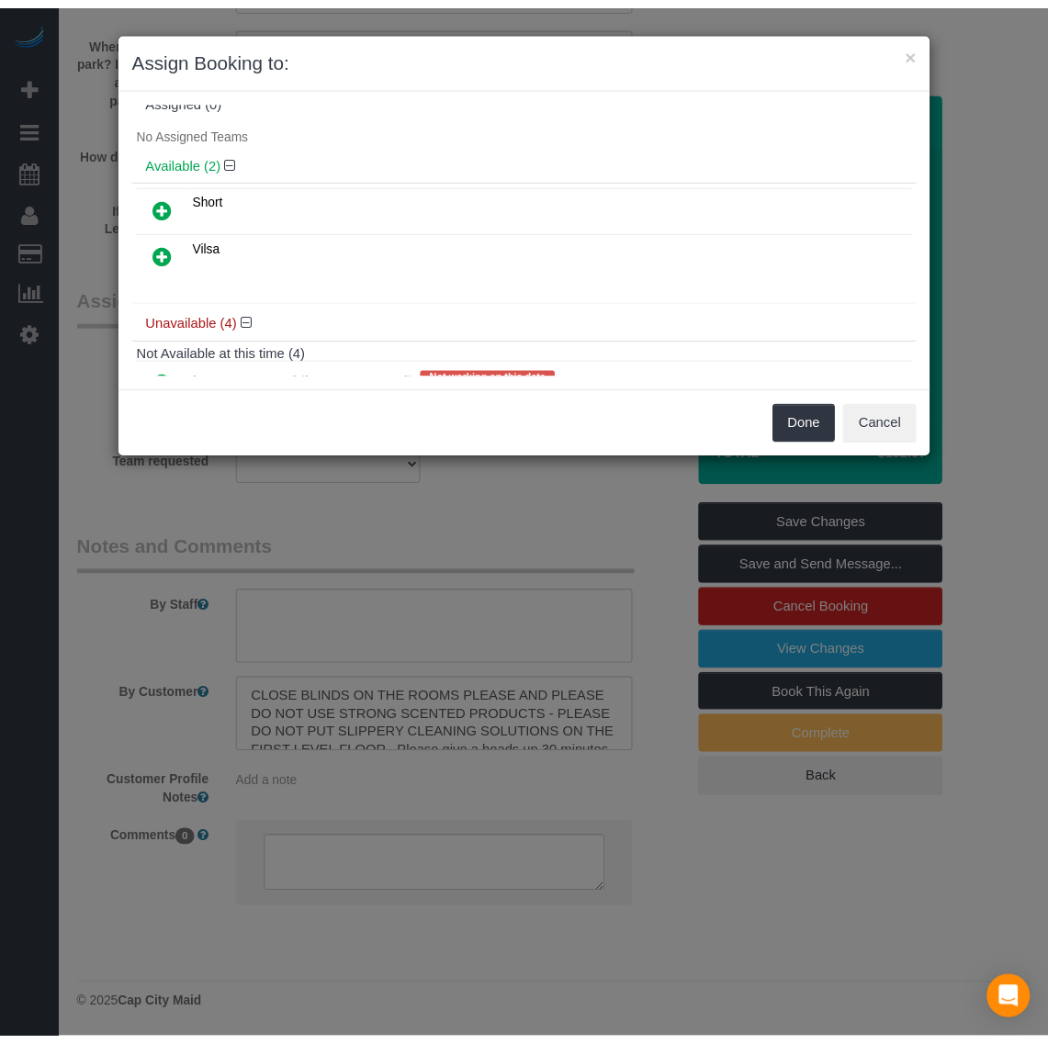
scroll to position [0, 0]
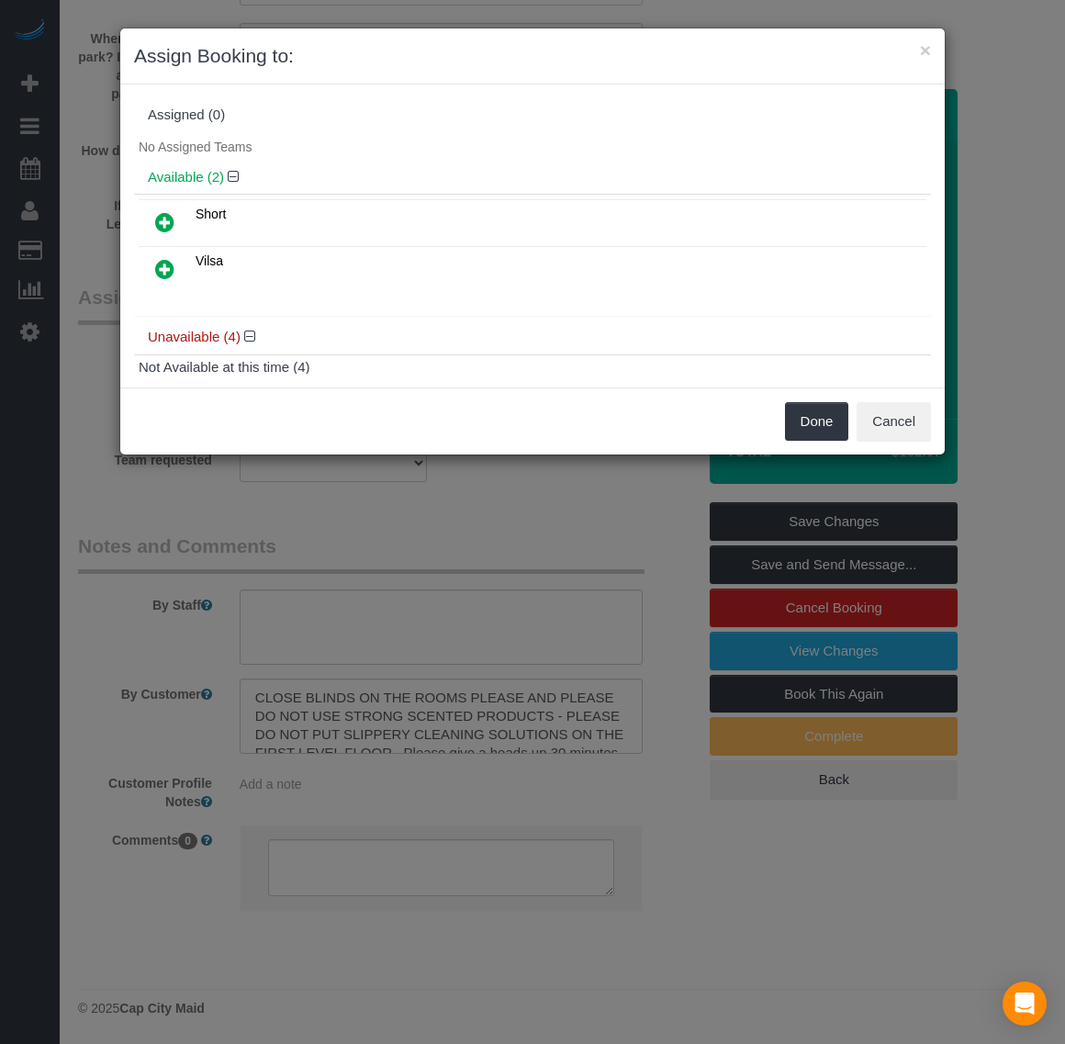
click at [162, 266] on icon at bounding box center [164, 269] width 19 height 22
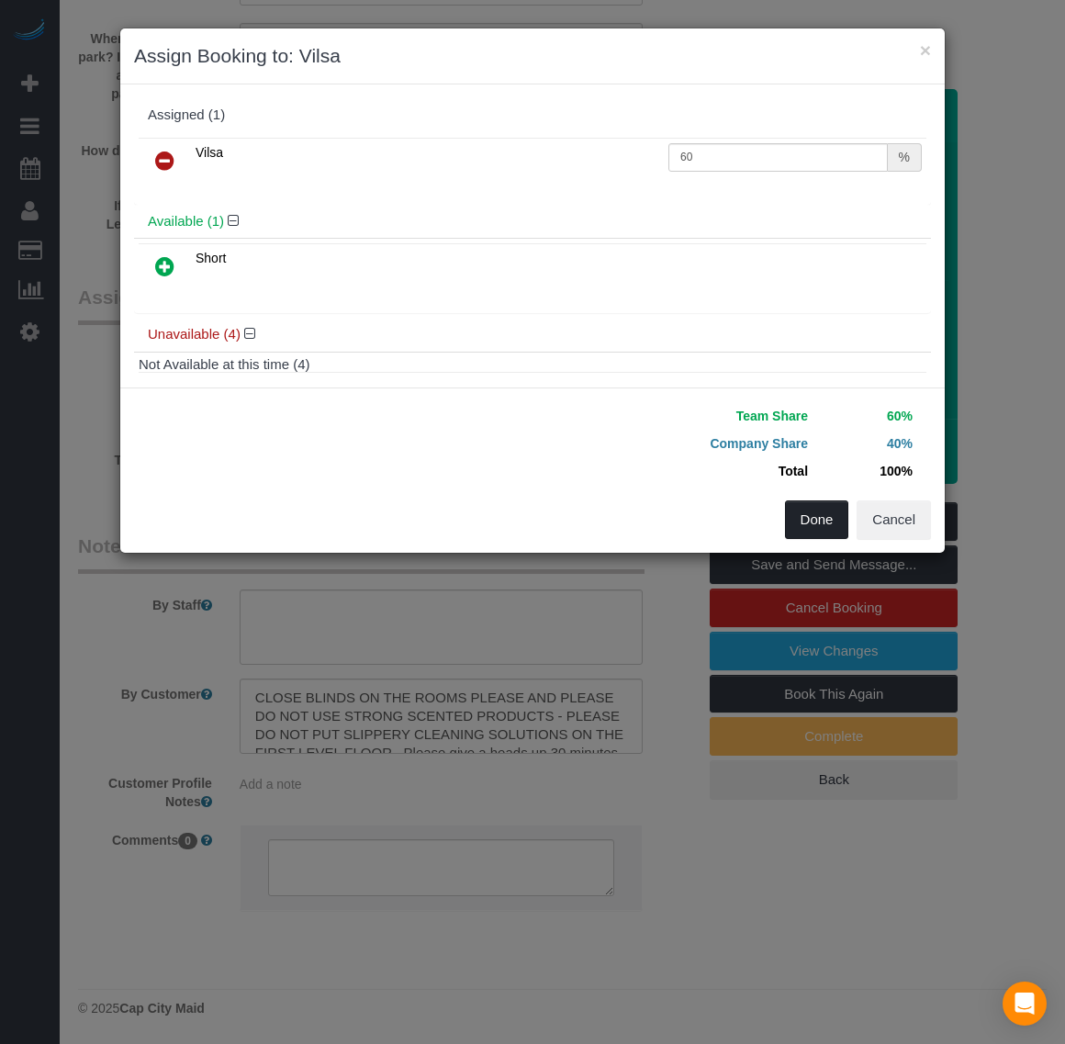
click at [819, 514] on button "Done" at bounding box center [817, 520] width 64 height 39
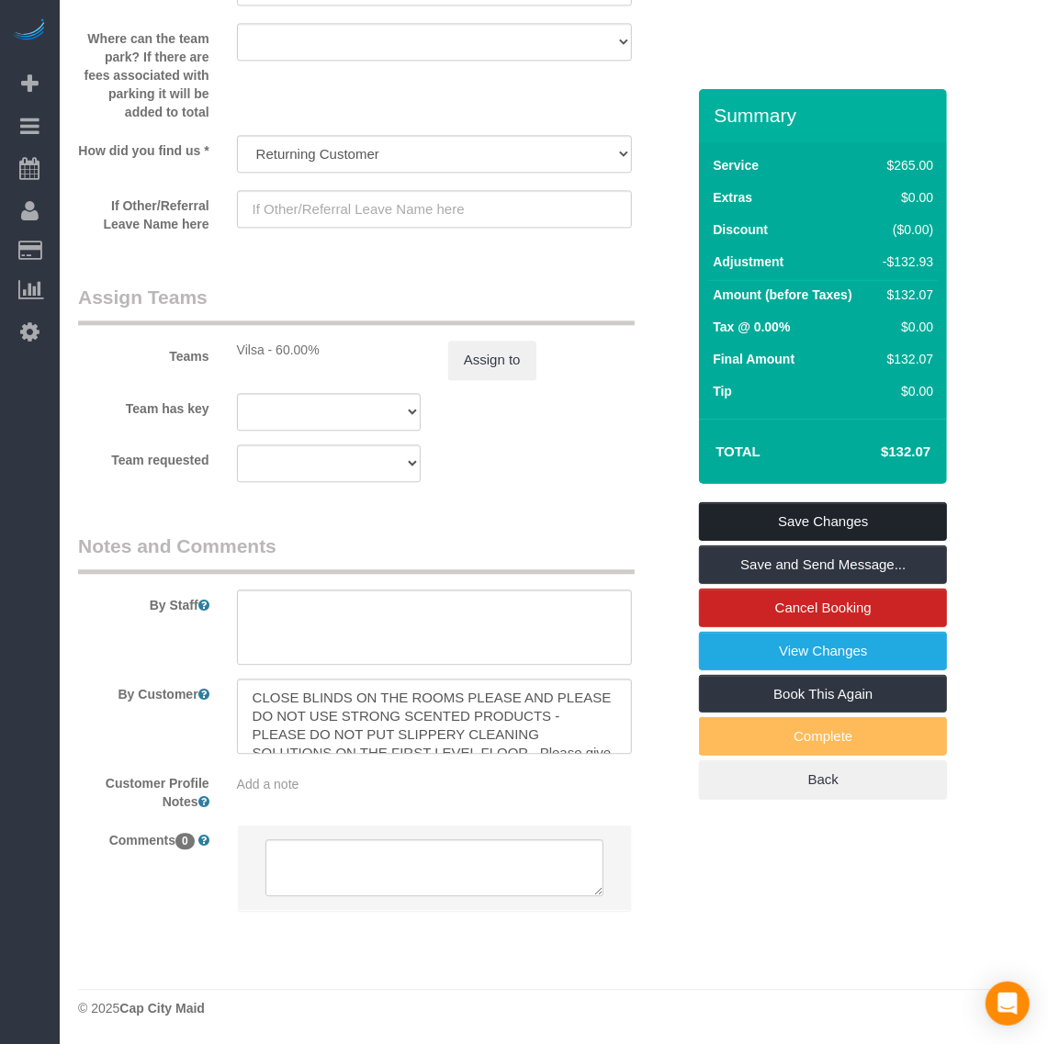
click at [841, 516] on link "Save Changes" at bounding box center [823, 521] width 248 height 39
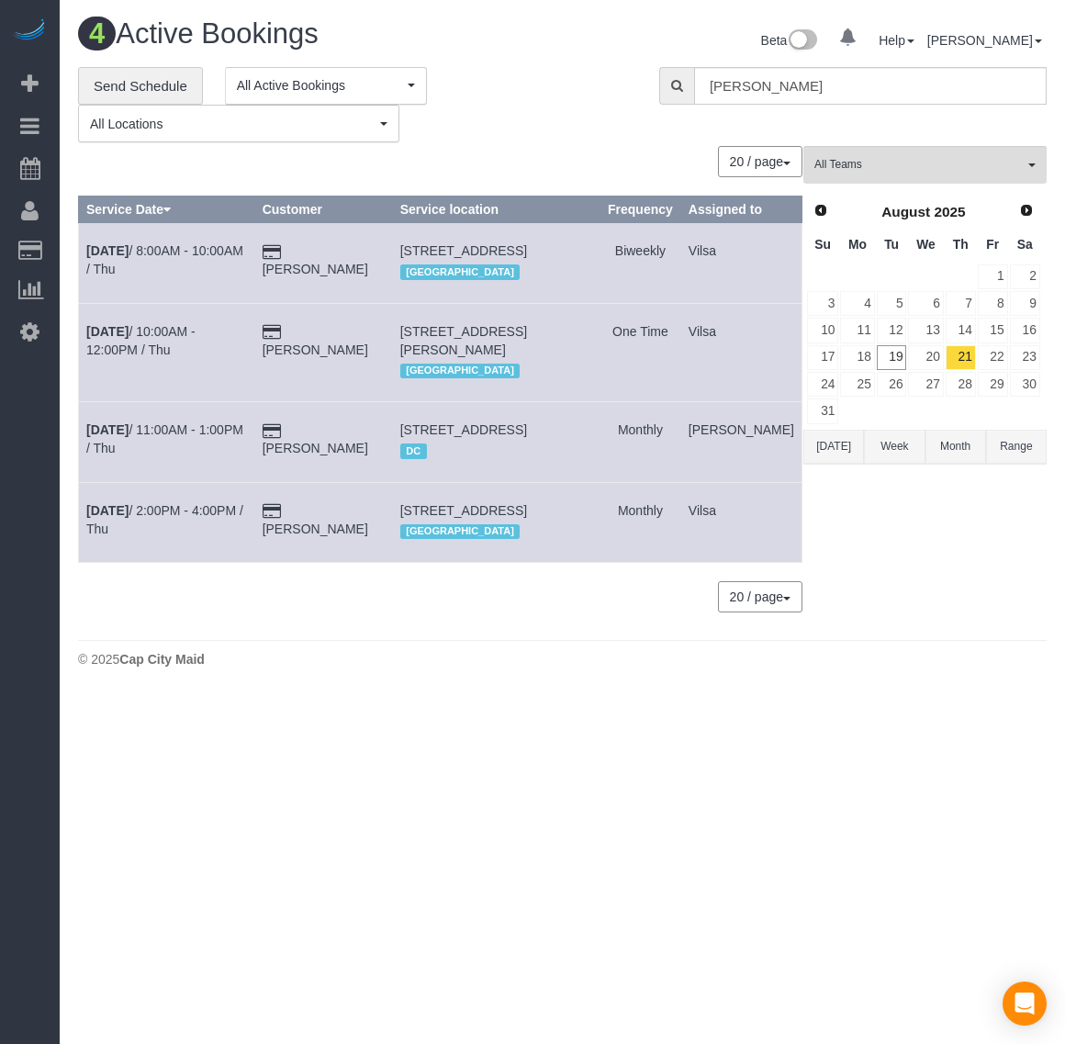
click at [392, 254] on td "[PERSON_NAME]" at bounding box center [323, 263] width 138 height 80
click at [501, 276] on td "[STREET_ADDRESS] [GEOGRAPHIC_DATA]" at bounding box center [496, 263] width 208 height 80
drag, startPoint x: 439, startPoint y: 266, endPoint x: 493, endPoint y: 292, distance: 60.0
click at [493, 292] on td "[STREET_ADDRESS] [GEOGRAPHIC_DATA]" at bounding box center [496, 263] width 208 height 80
copy span "[STREET_ADDRESS]"
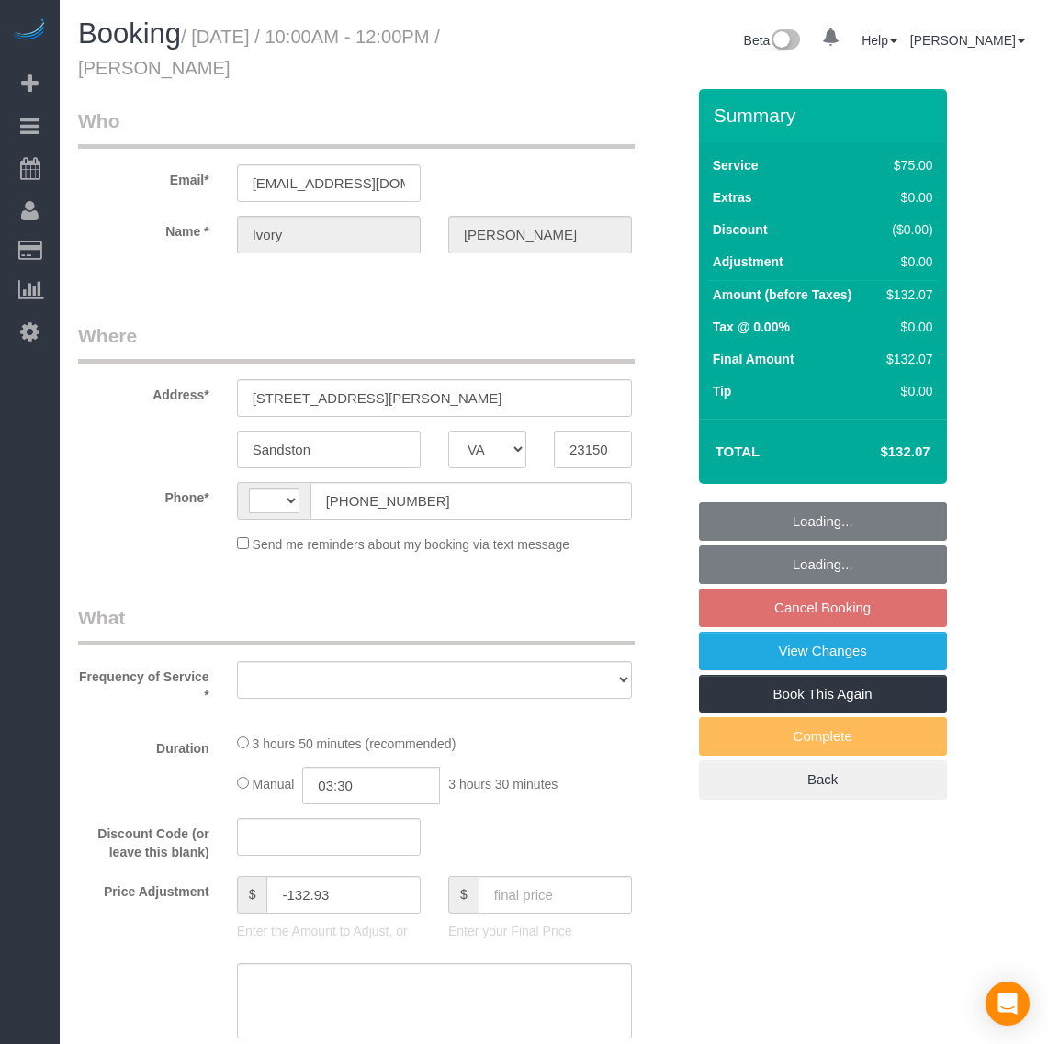
select select "VA"
select select "object:2477"
select select "string:fspay-c6841f6a-b240-494b-83ac-45bcd12af8fd"
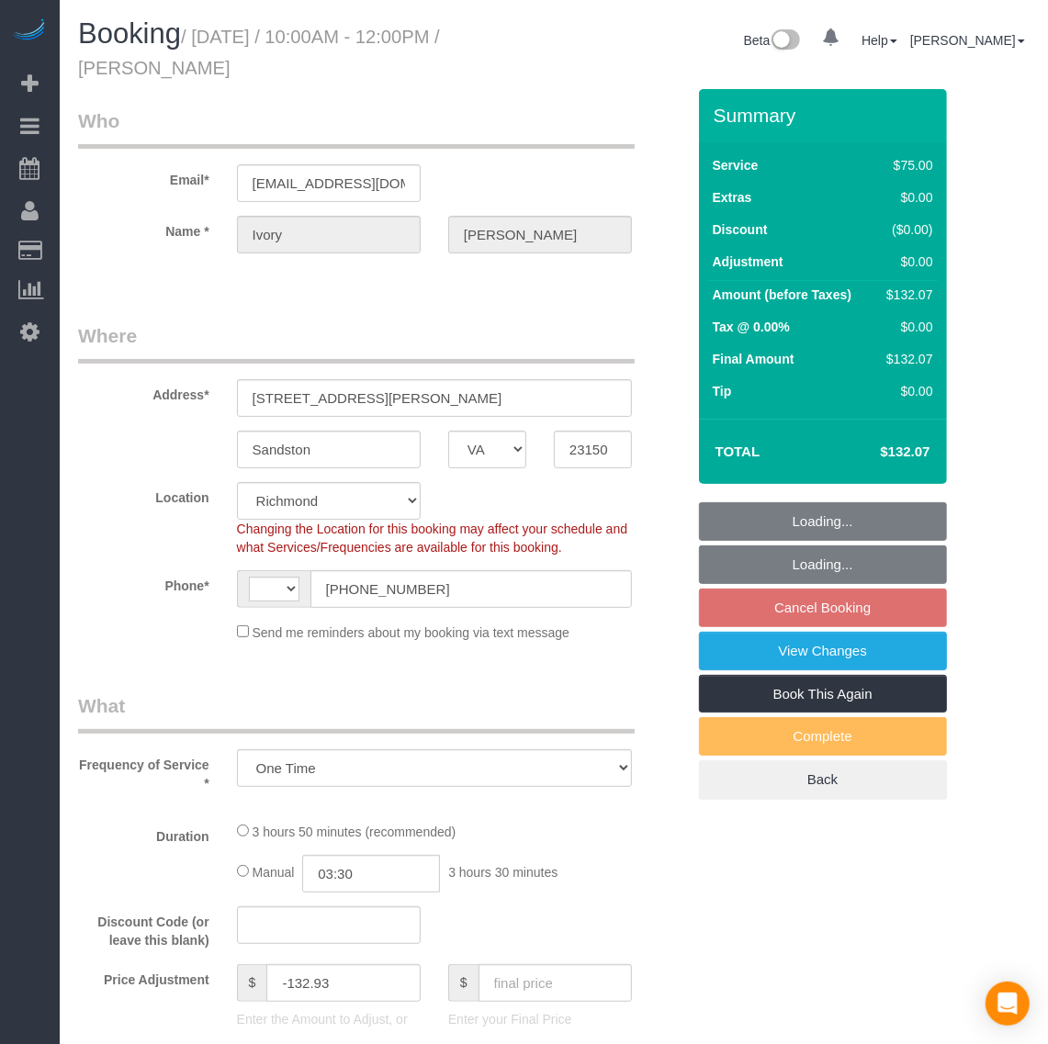
select select "string:[GEOGRAPHIC_DATA]"
select select "spot2"
select select "number:3"
select select "number:42"
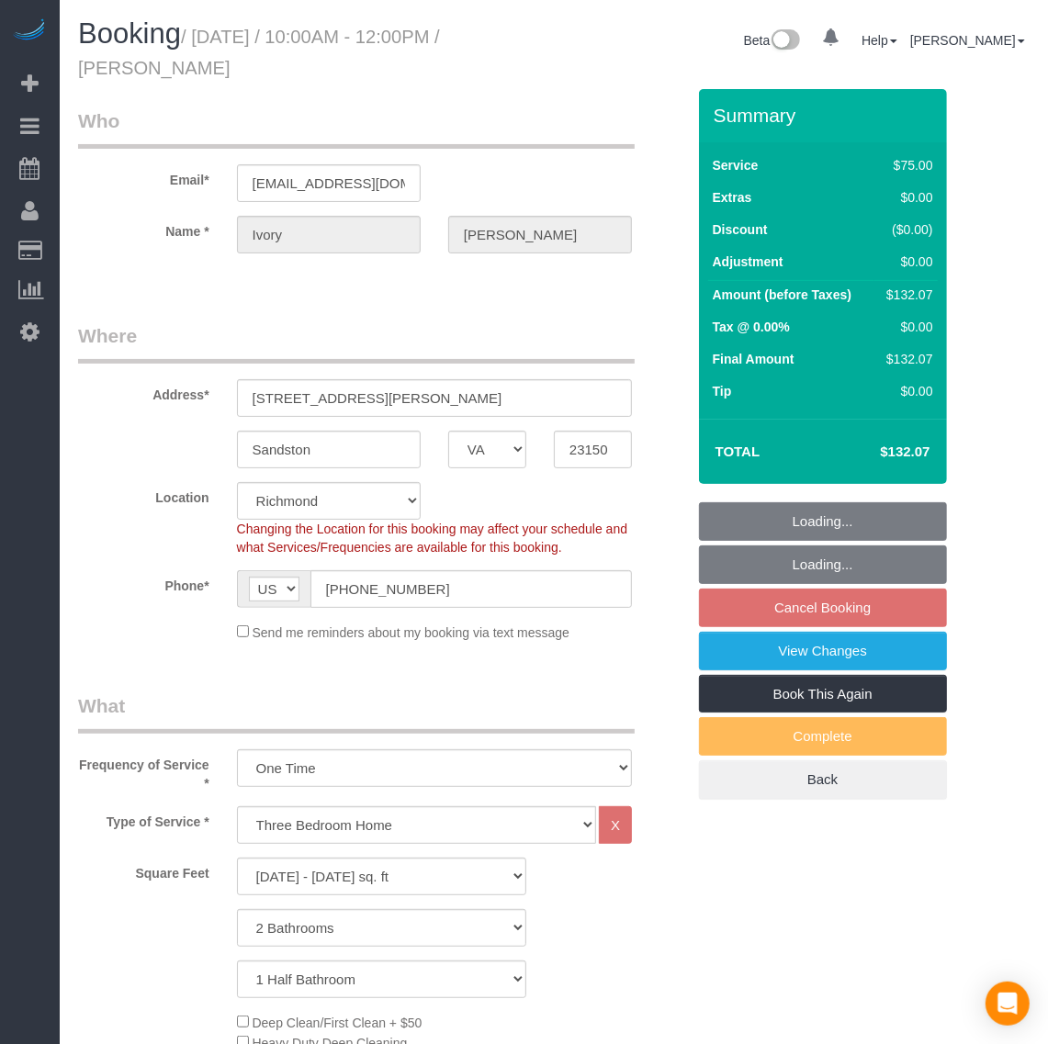
select select "object:3184"
select select "1501"
select select "2"
select select "1"
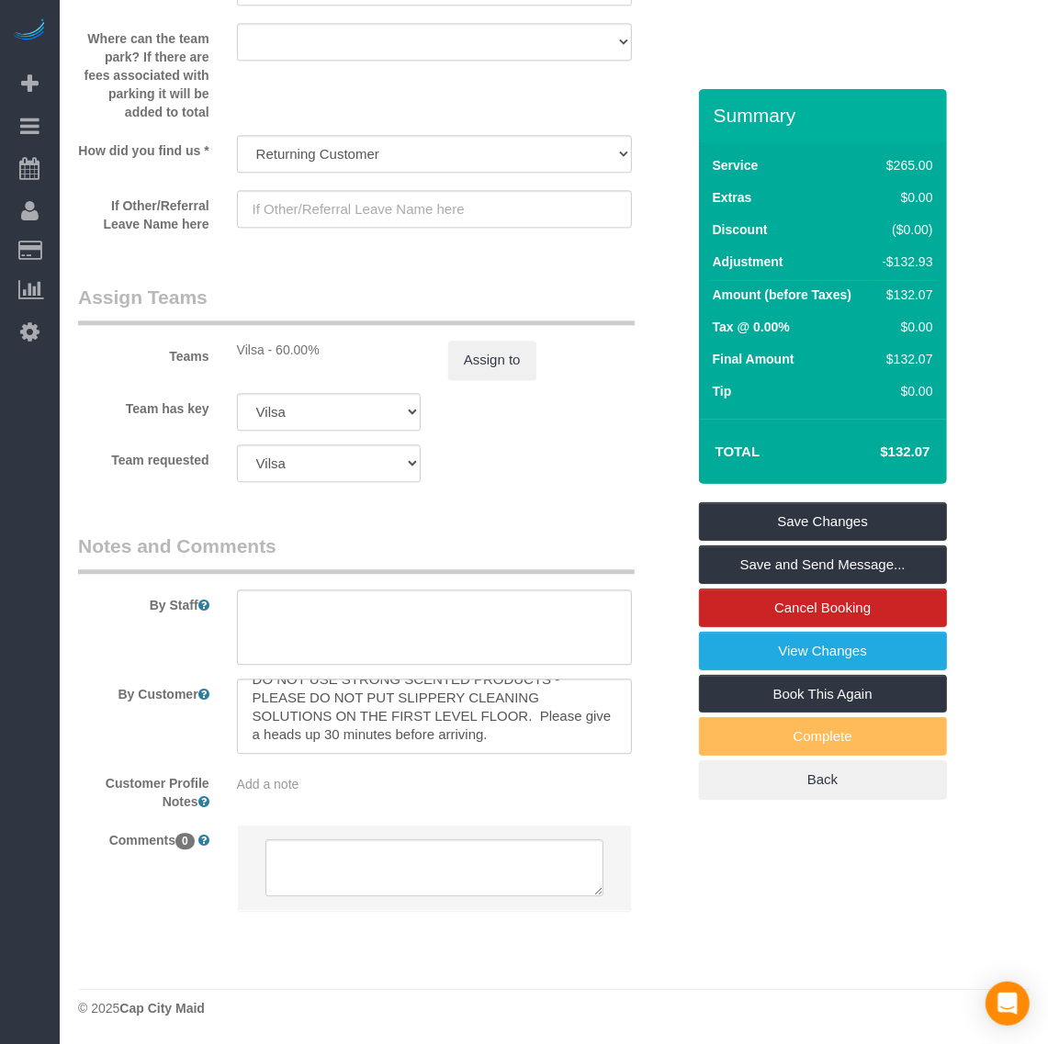
scroll to position [55, 0]
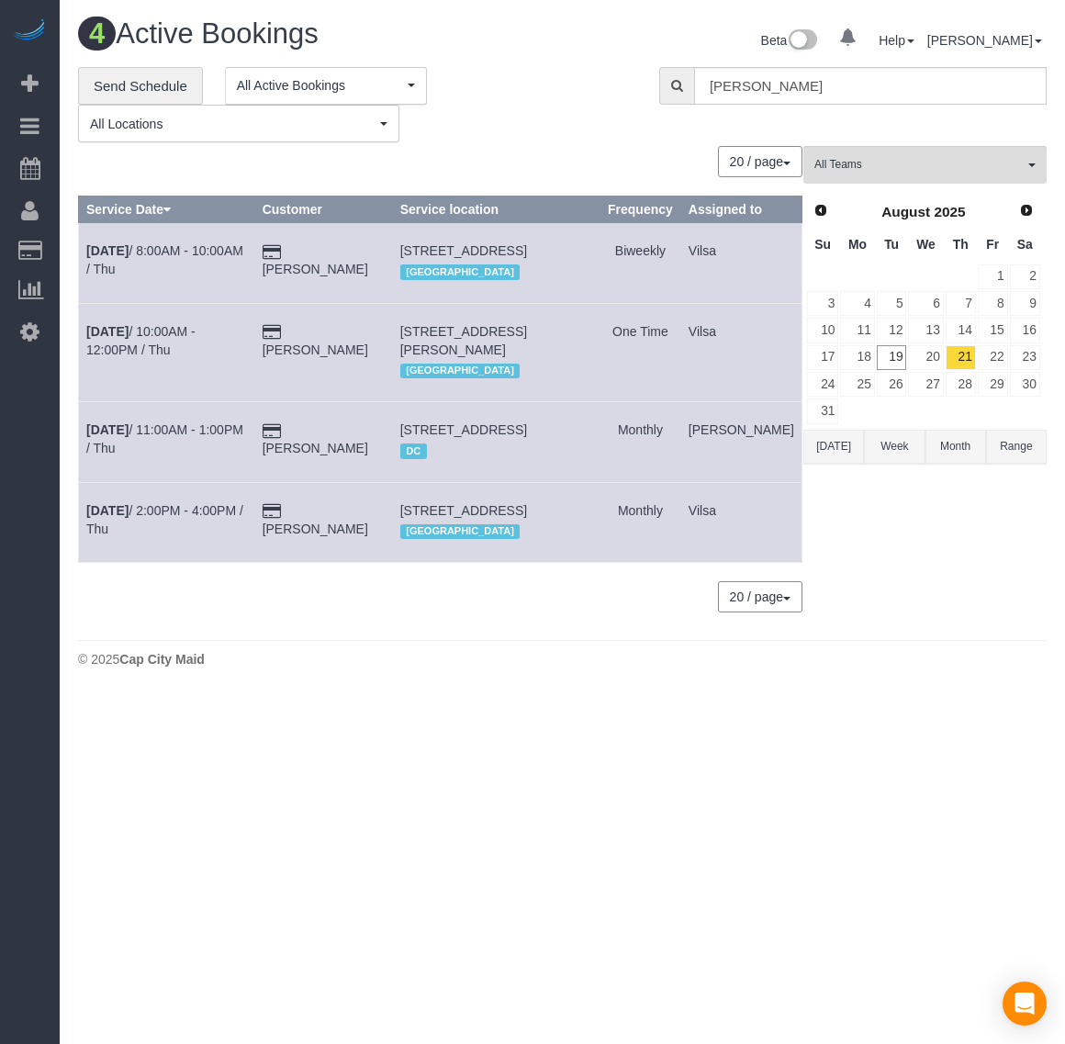
click at [953, 574] on div "All Teams Remove Team Filters Angie Vides (Mariana CashApp) Arielle (Spotless) …" at bounding box center [925, 388] width 243 height 485
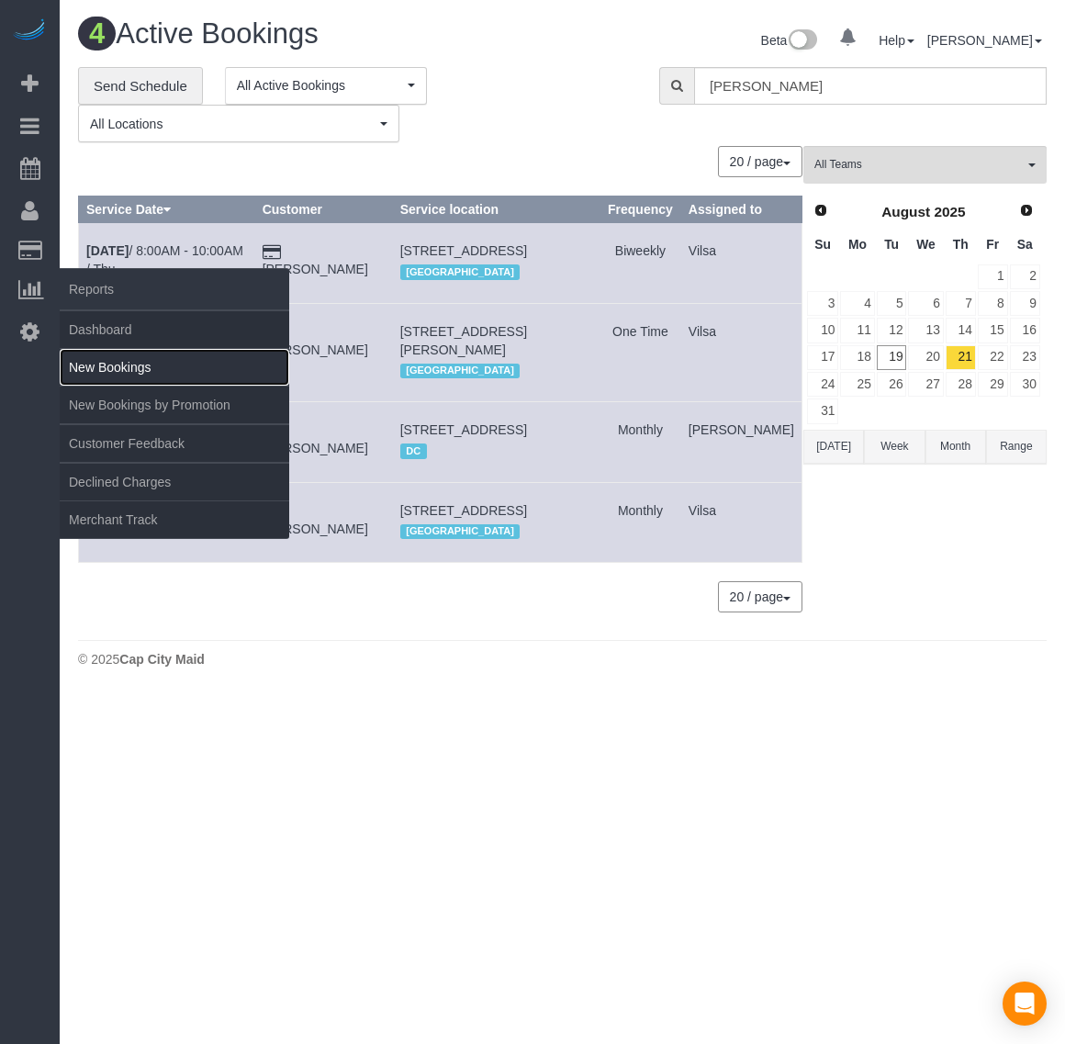
click at [116, 351] on link "New Bookings" at bounding box center [175, 367] width 230 height 37
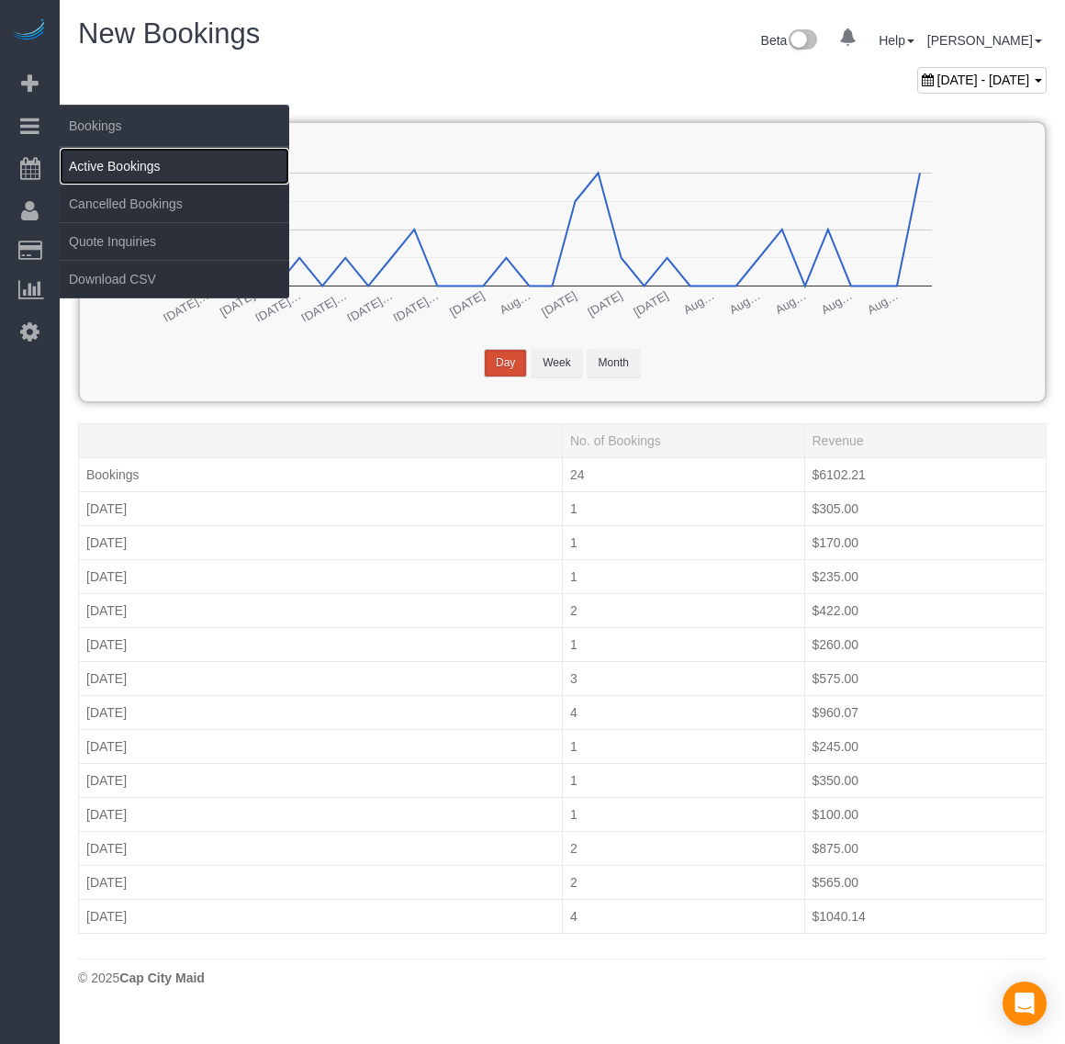
click at [122, 158] on link "Active Bookings" at bounding box center [175, 166] width 230 height 37
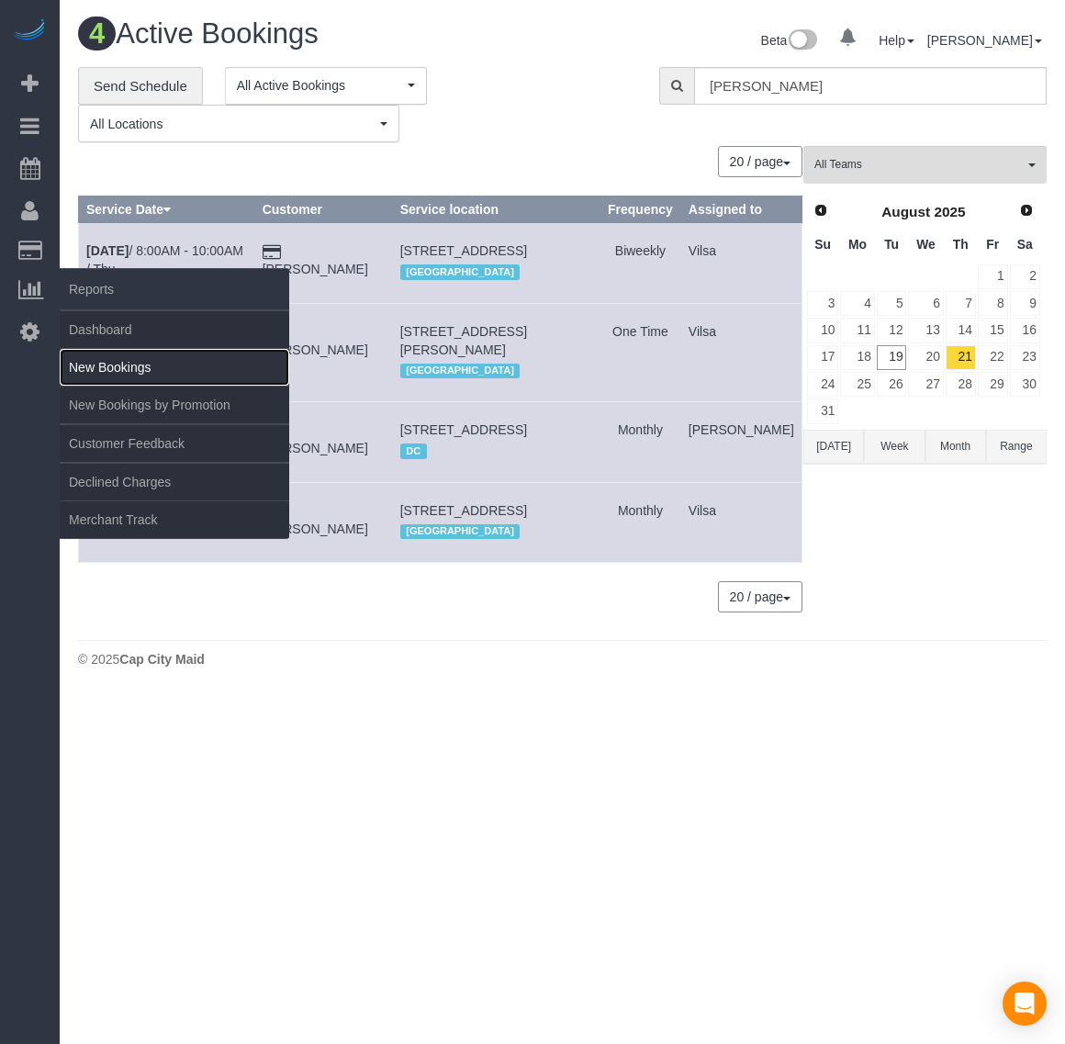
click at [133, 366] on link "New Bookings" at bounding box center [175, 367] width 230 height 37
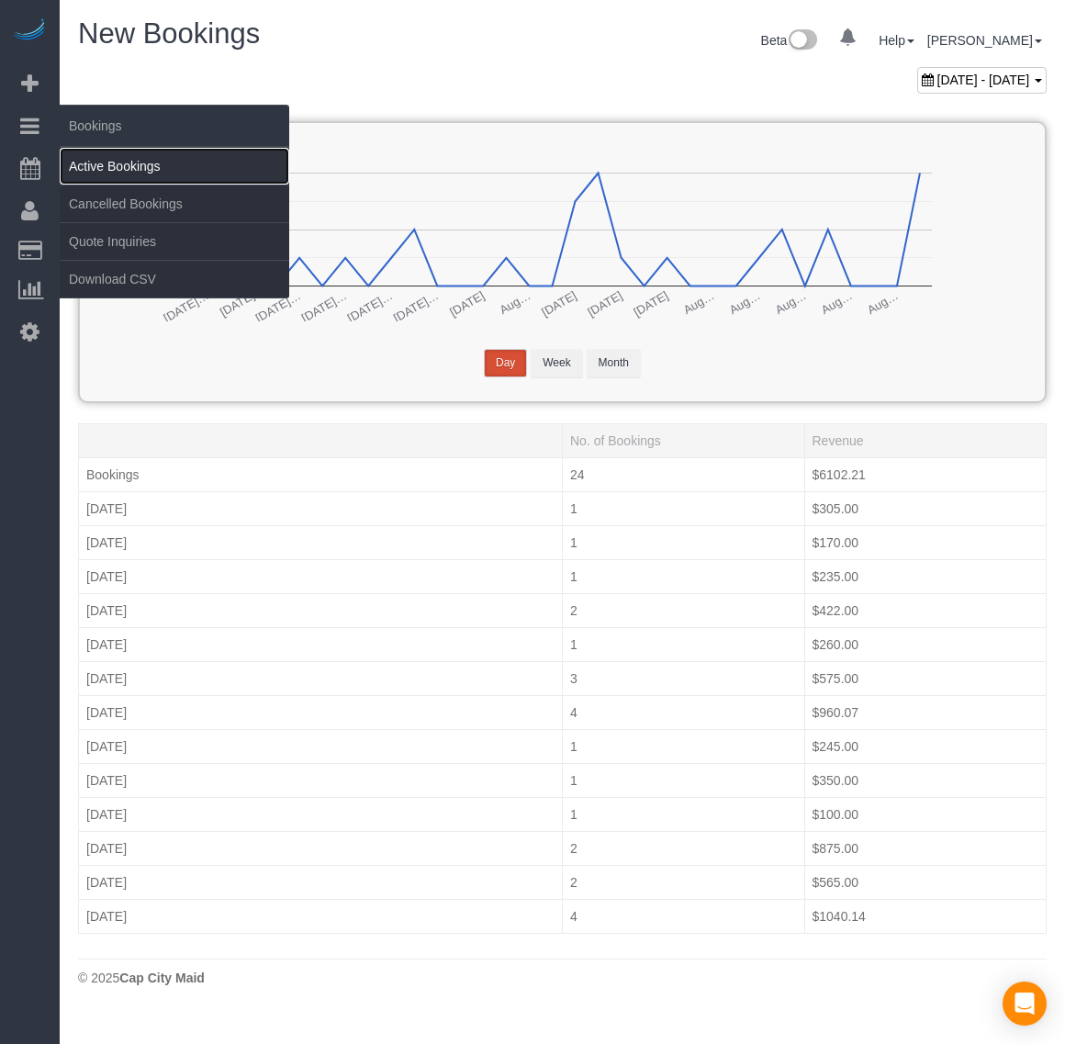
click at [81, 163] on link "Active Bookings" at bounding box center [175, 166] width 230 height 37
